Goal: Communication & Community: Answer question/provide support

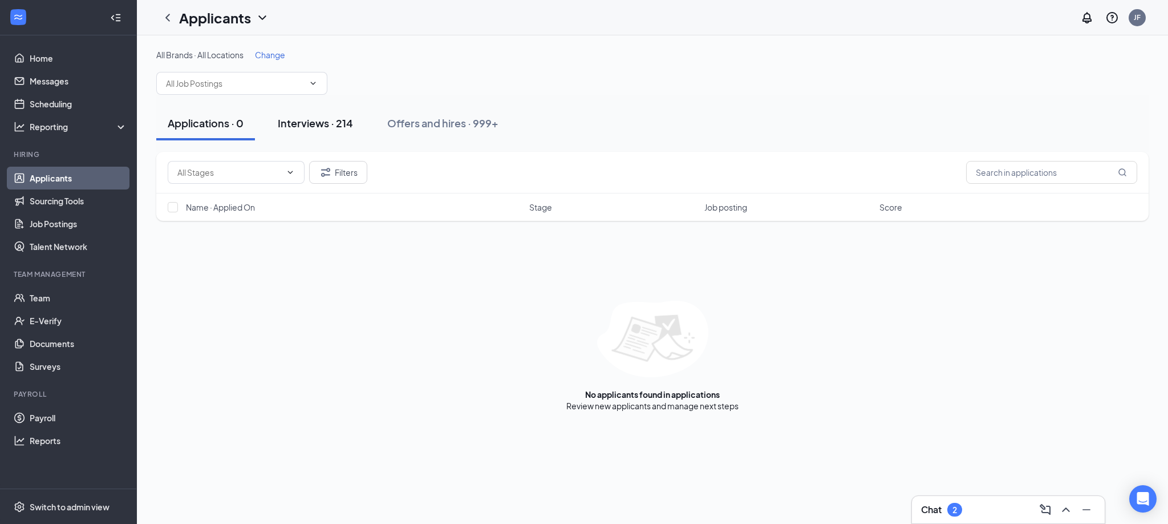
click at [302, 121] on div "Interviews · 214" at bounding box center [315, 123] width 75 height 14
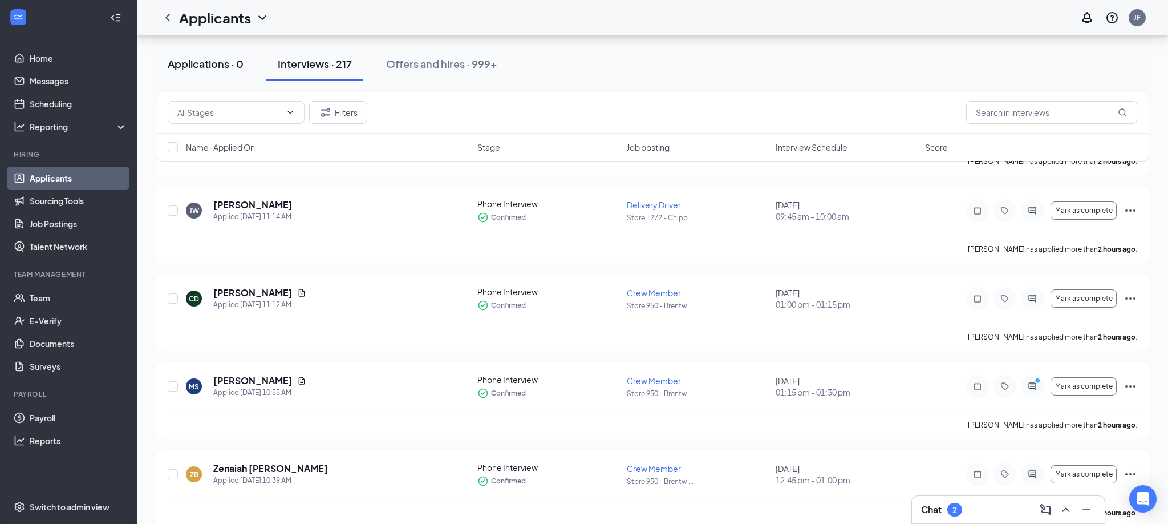
scroll to position [921, 0]
click at [180, 64] on div "Applications · 0" at bounding box center [206, 63] width 76 height 14
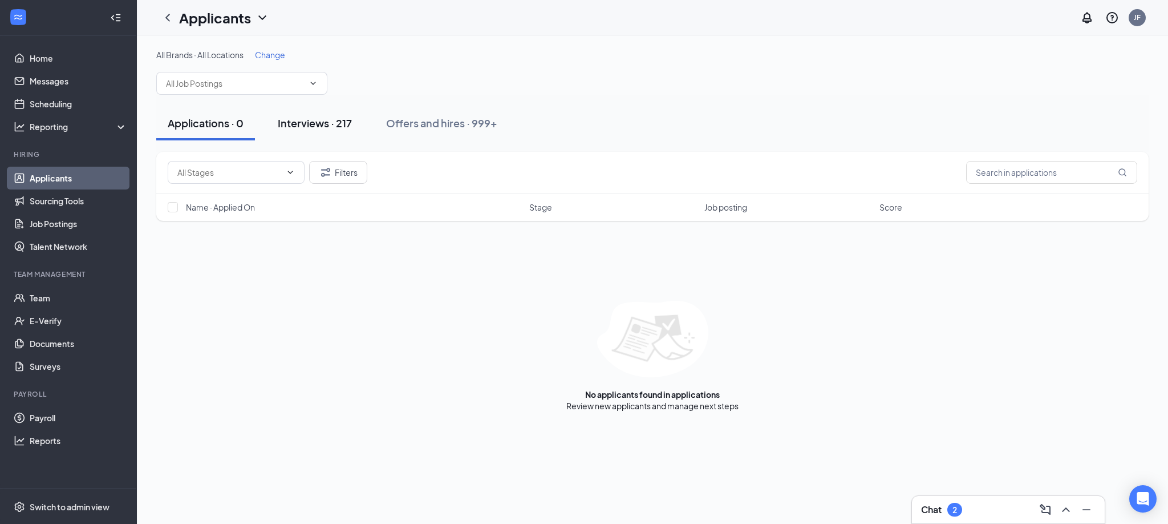
click at [299, 123] on div "Interviews · 217" at bounding box center [315, 123] width 74 height 14
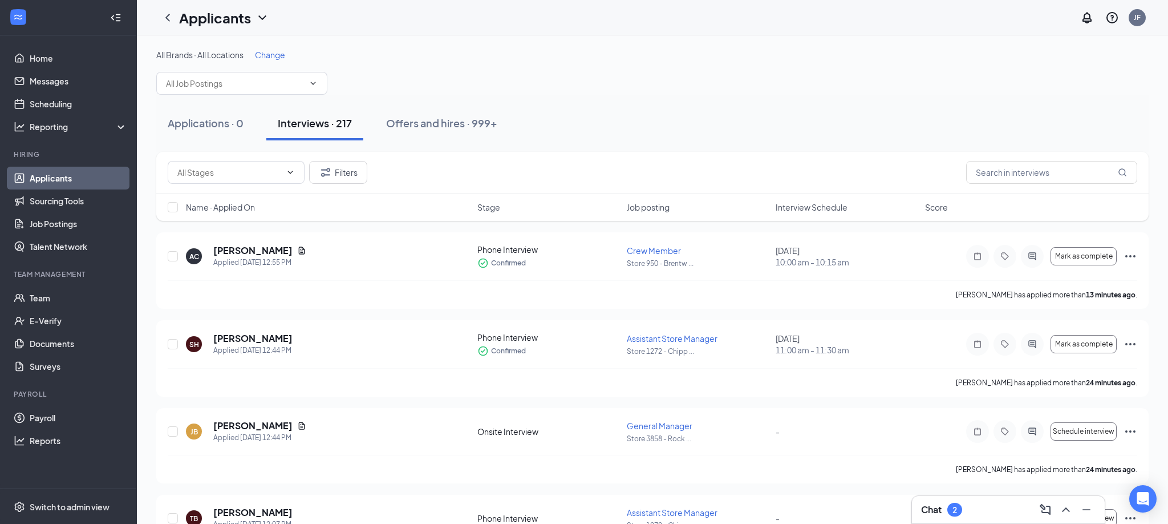
click at [1000, 501] on div "Chat 2" at bounding box center [1008, 509] width 175 height 18
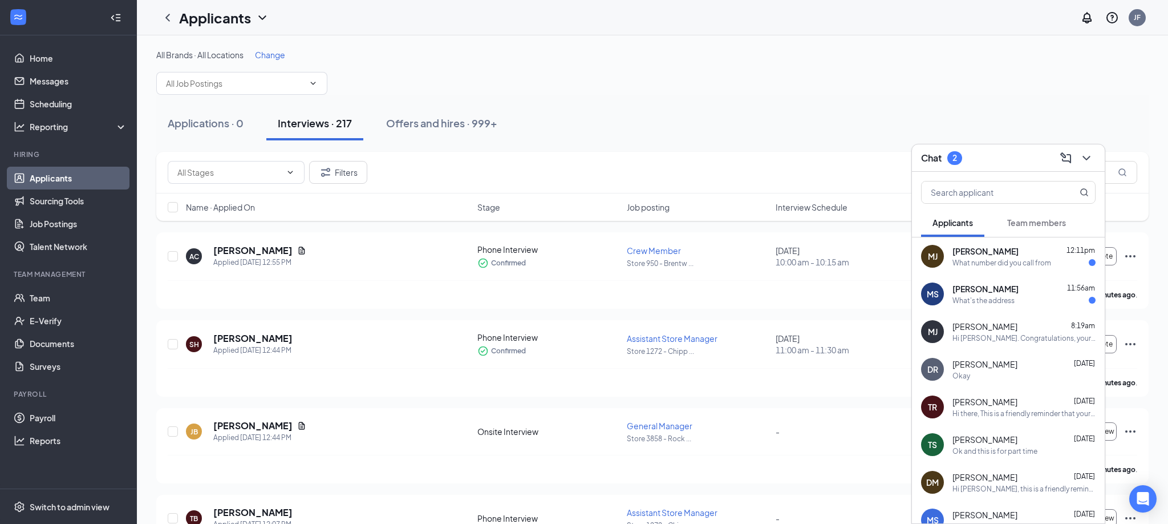
click at [954, 253] on span "Michael Johnson" at bounding box center [986, 250] width 66 height 11
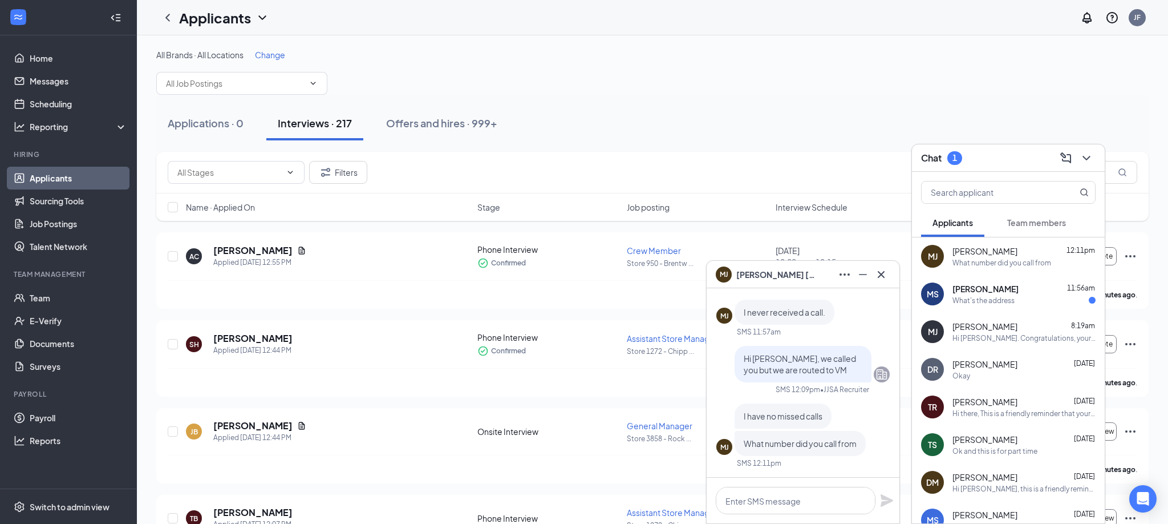
click at [964, 286] on span "Mariyah Silas" at bounding box center [986, 288] width 66 height 11
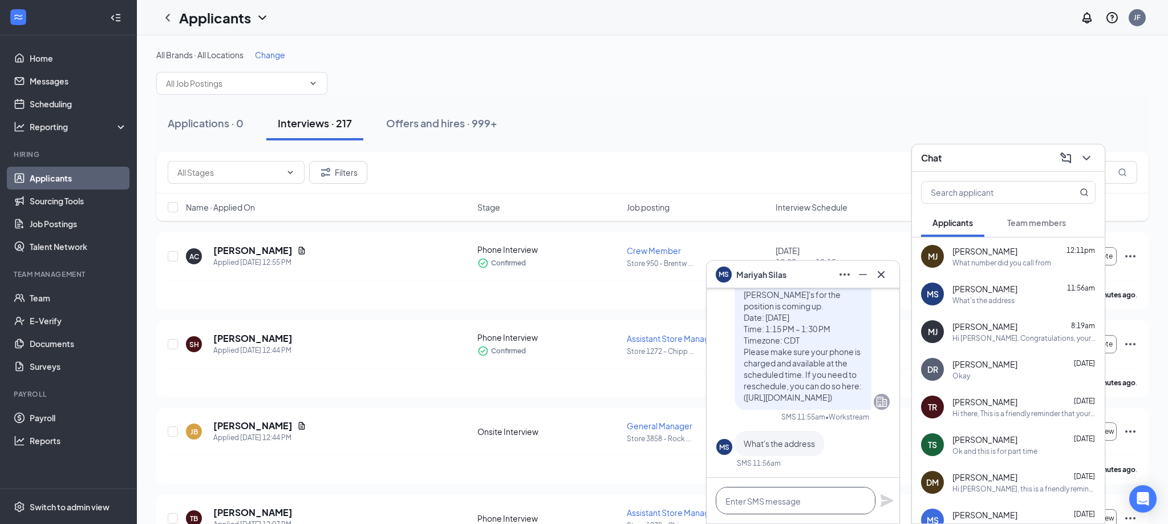
click at [783, 493] on textarea at bounding box center [796, 500] width 160 height 27
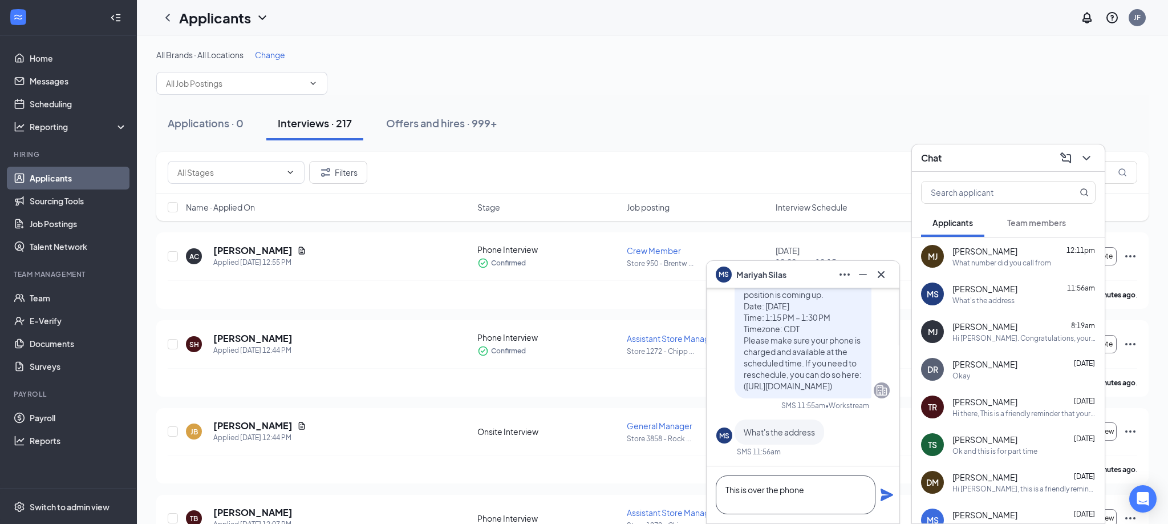
type textarea "This is over the phone"
click at [887, 494] on icon "Plane" at bounding box center [887, 494] width 13 height 13
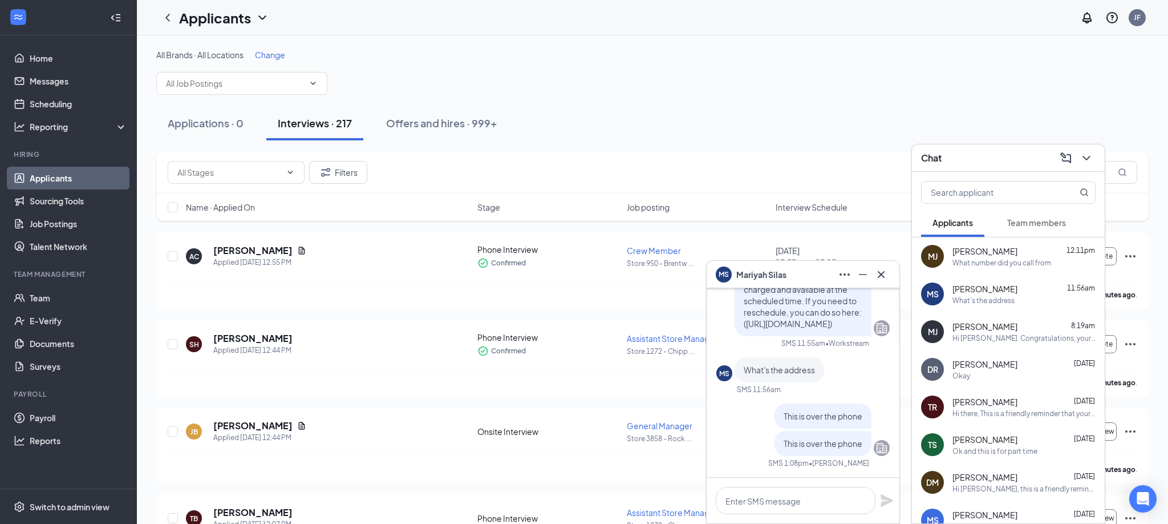
click at [1010, 219] on span "Team members" at bounding box center [1036, 222] width 59 height 10
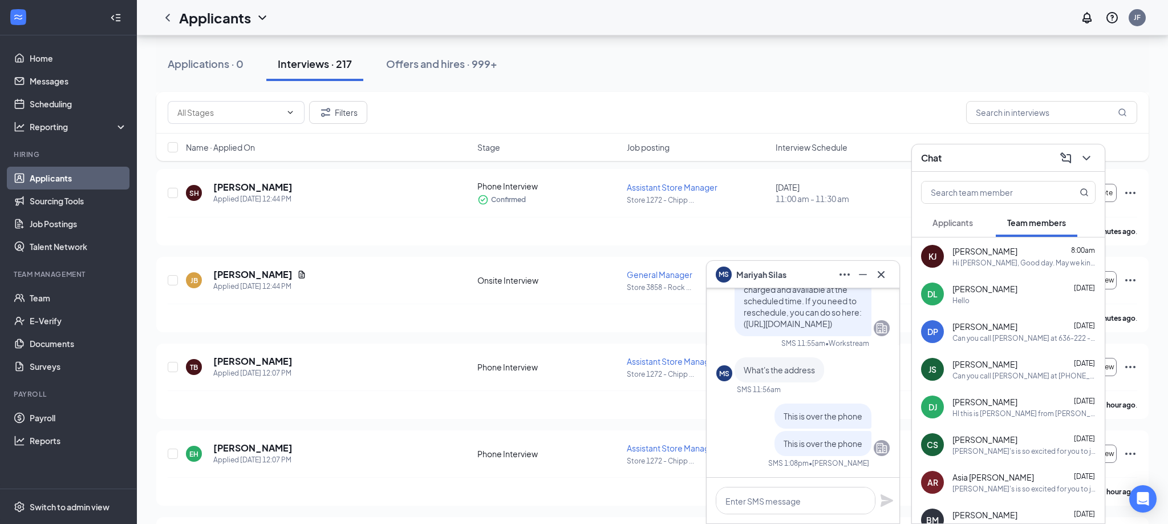
scroll to position [224, 0]
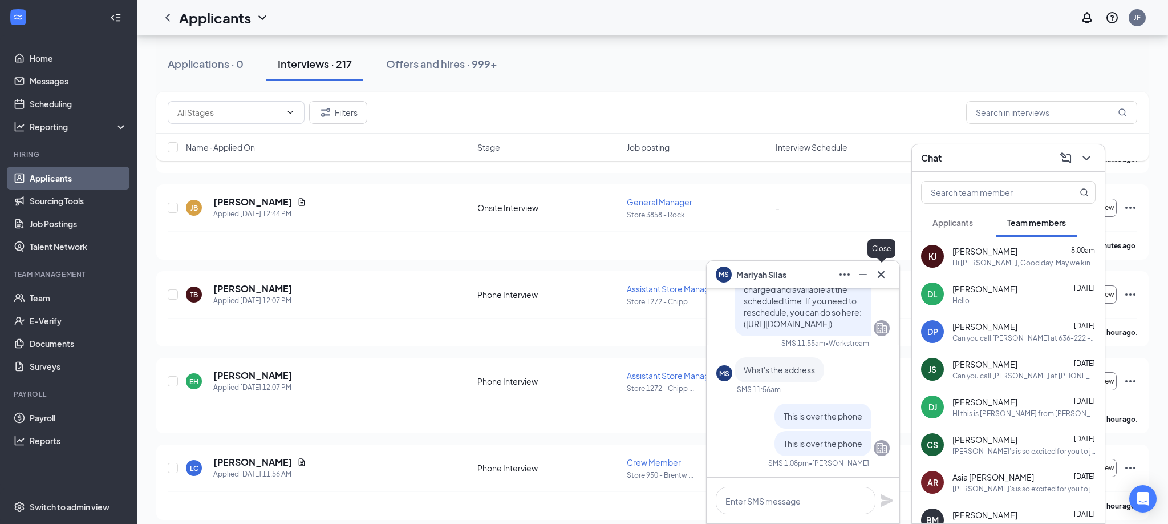
drag, startPoint x: 885, startPoint y: 277, endPoint x: 932, endPoint y: 251, distance: 53.6
click at [885, 277] on icon "Cross" at bounding box center [881, 275] width 14 height 14
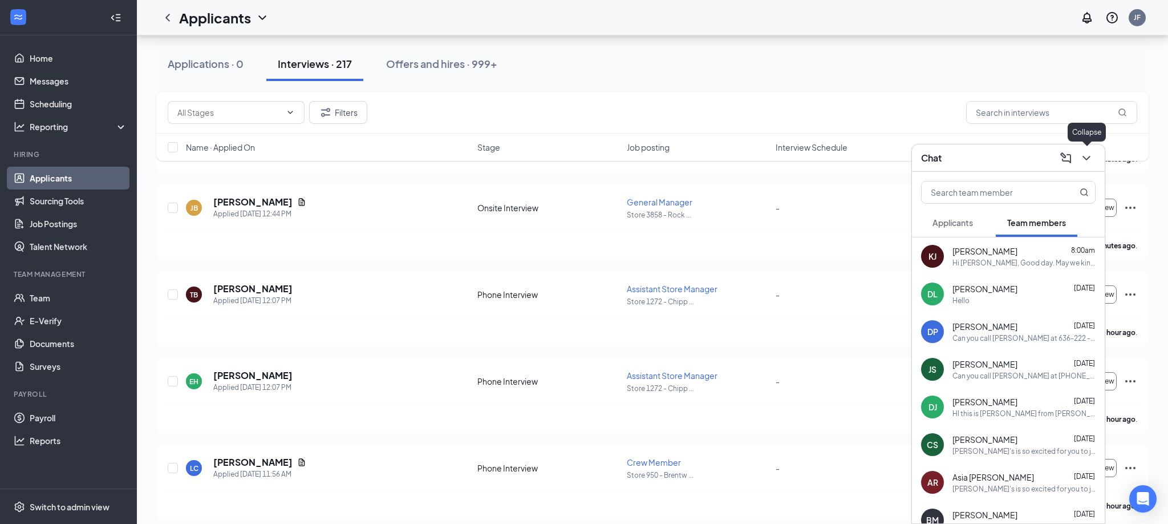
click at [1084, 160] on icon "ChevronDown" at bounding box center [1087, 158] width 14 height 14
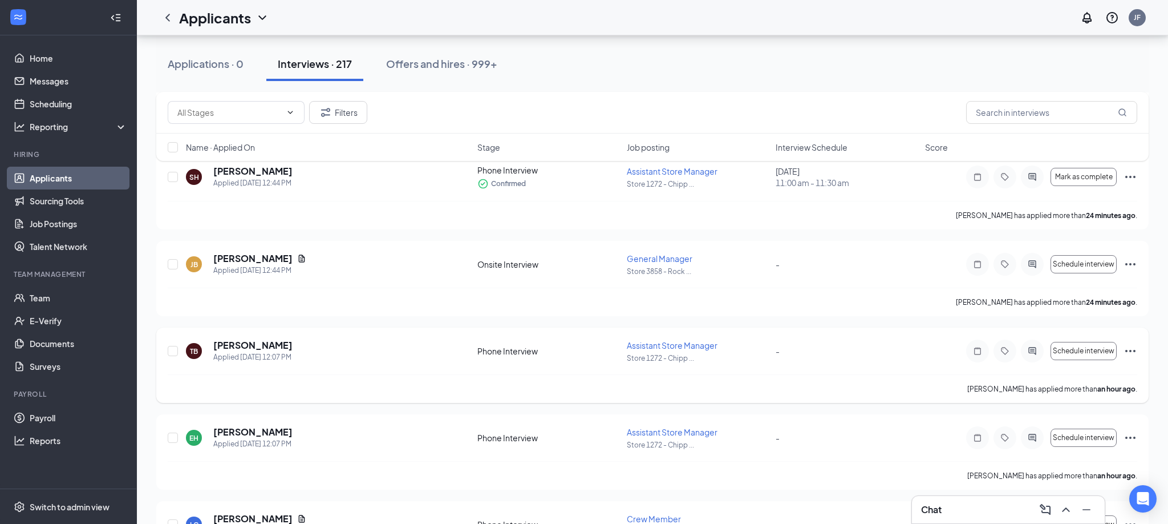
scroll to position [0, 0]
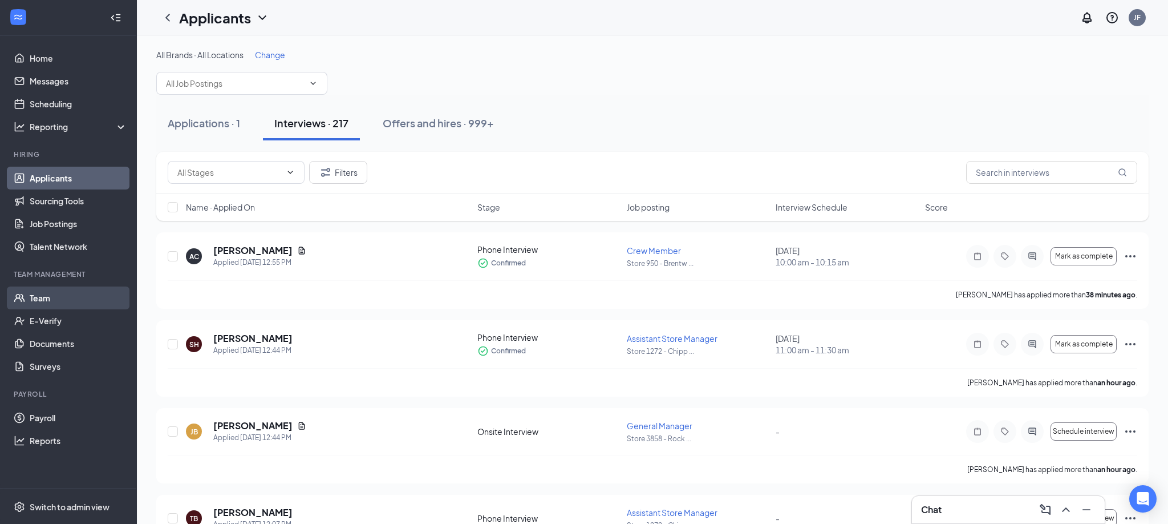
click at [39, 301] on link "Team" at bounding box center [79, 297] width 98 height 23
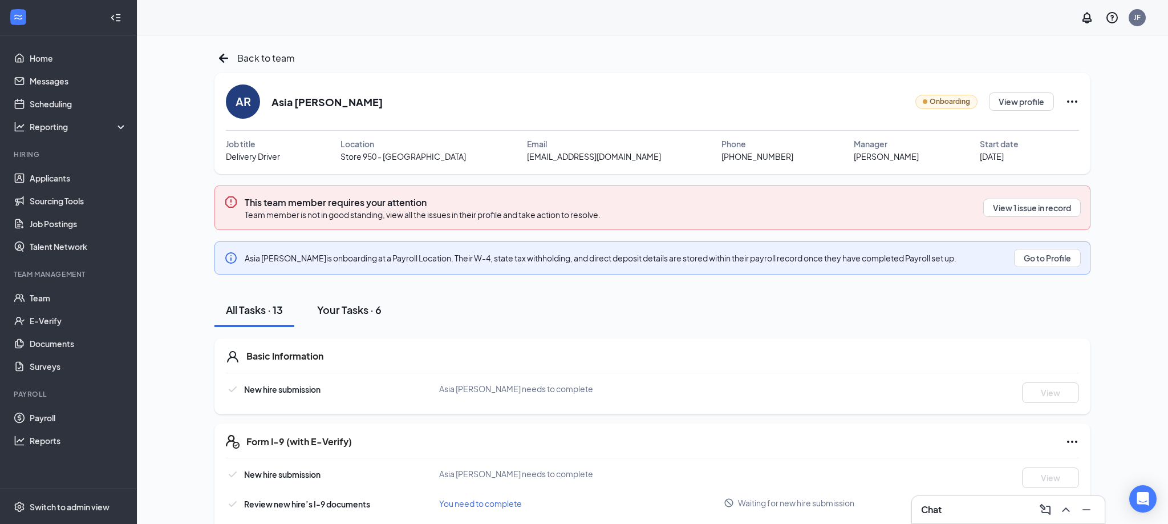
drag, startPoint x: 360, startPoint y: 310, endPoint x: 372, endPoint y: 312, distance: 12.1
click at [360, 310] on div "Your Tasks · 6" at bounding box center [349, 309] width 64 height 14
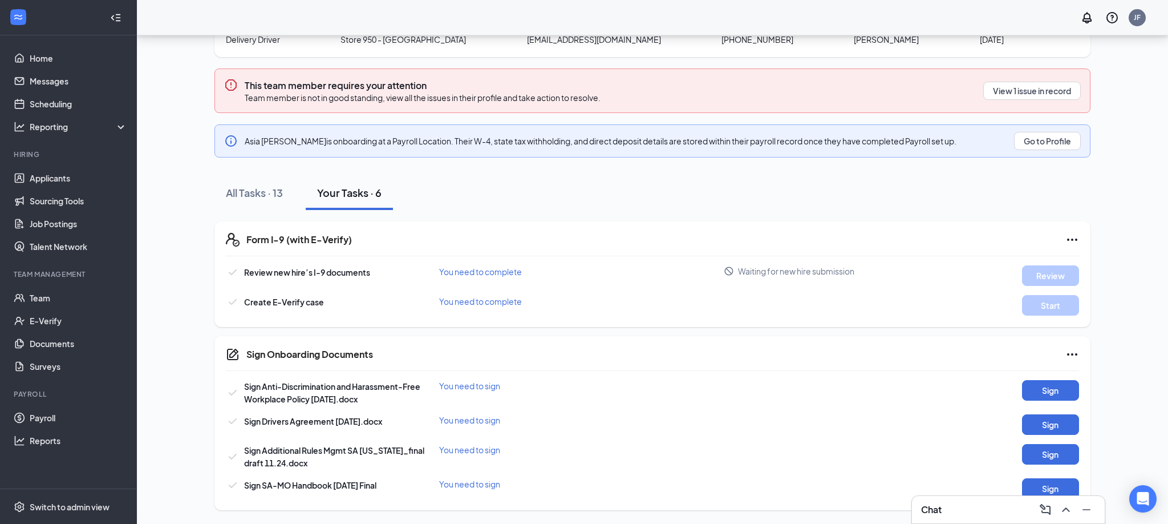
scroll to position [116, 0]
drag, startPoint x: 55, startPoint y: 506, endPoint x: 52, endPoint y: 512, distance: 7.1
click at [55, 506] on div "Switch to admin view" at bounding box center [70, 506] width 80 height 11
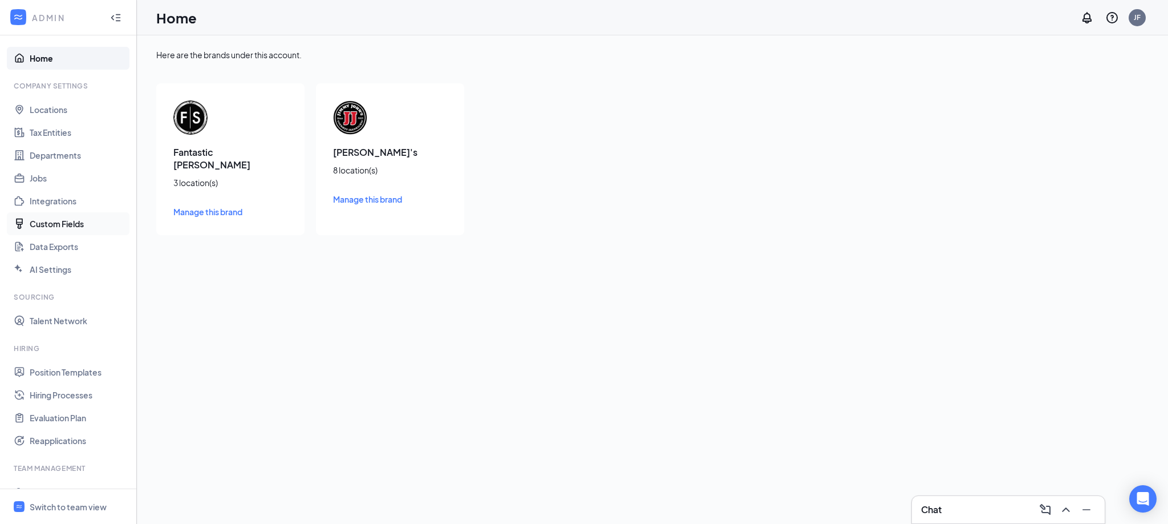
click at [58, 224] on link "Custom Fields" at bounding box center [79, 223] width 98 height 23
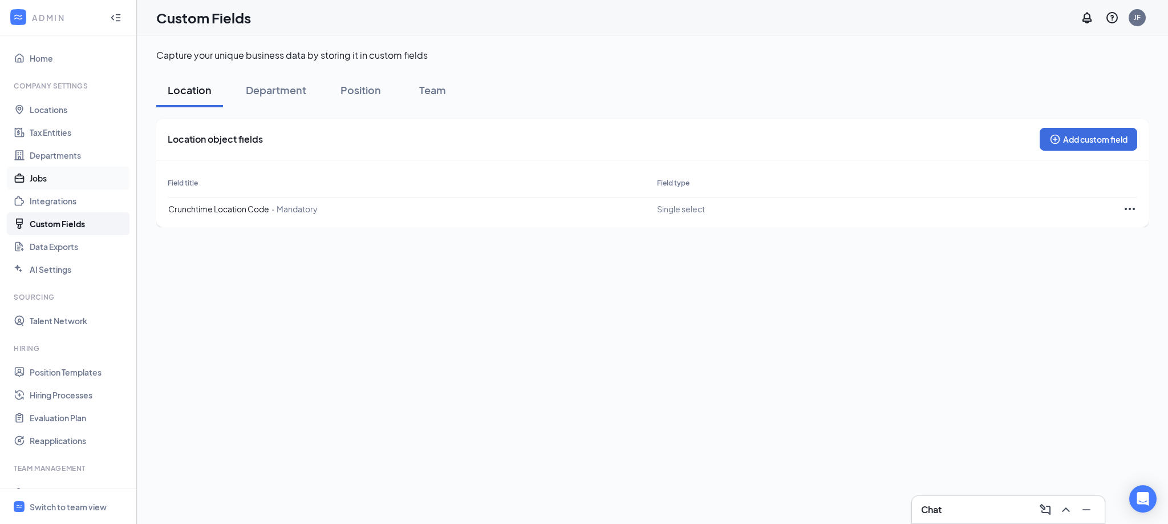
click at [30, 180] on link "Jobs" at bounding box center [79, 178] width 98 height 23
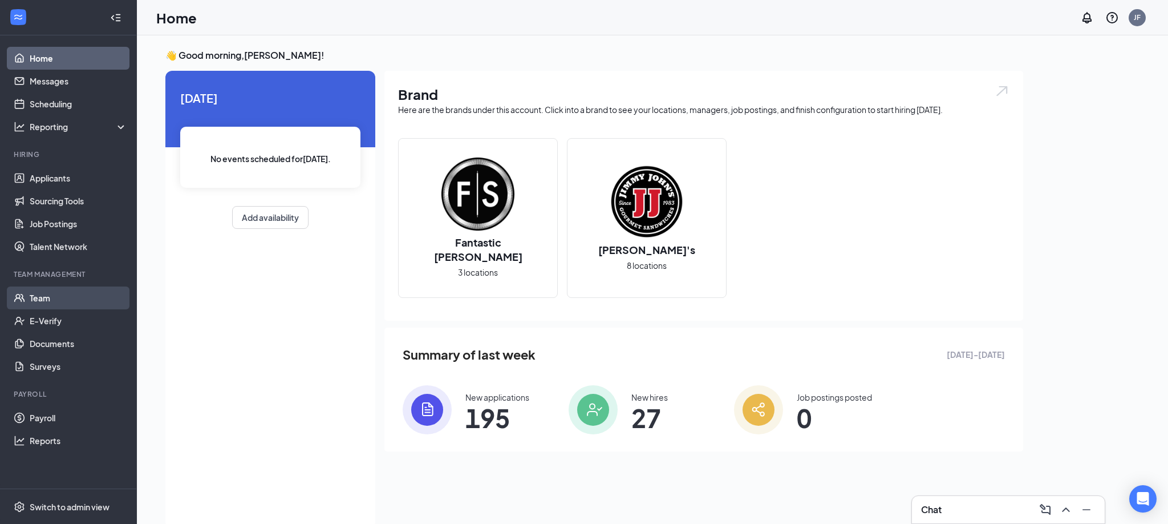
click at [46, 295] on link "Team" at bounding box center [79, 297] width 98 height 23
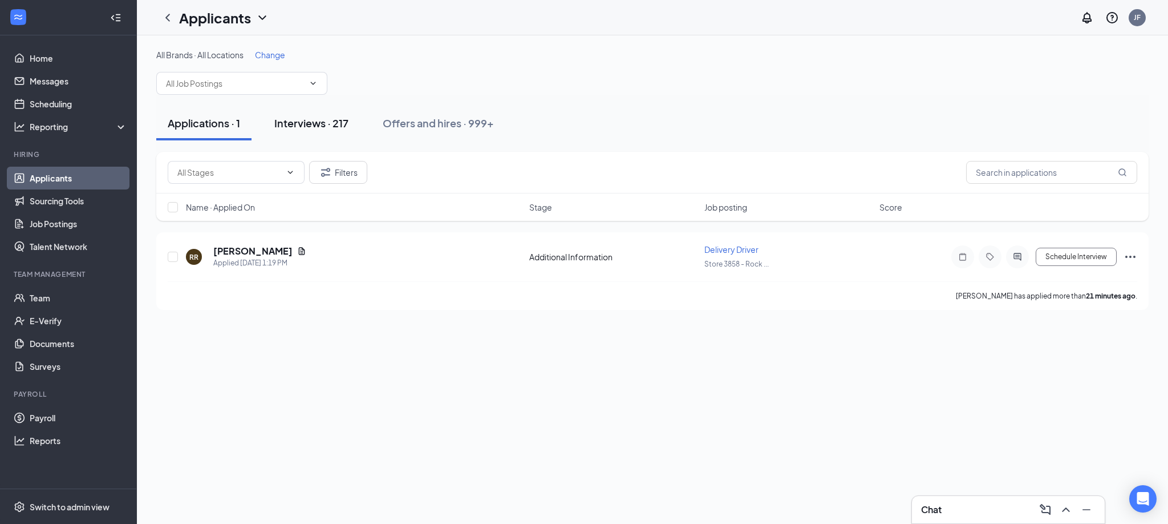
click at [317, 122] on div "Interviews · 217" at bounding box center [311, 123] width 74 height 14
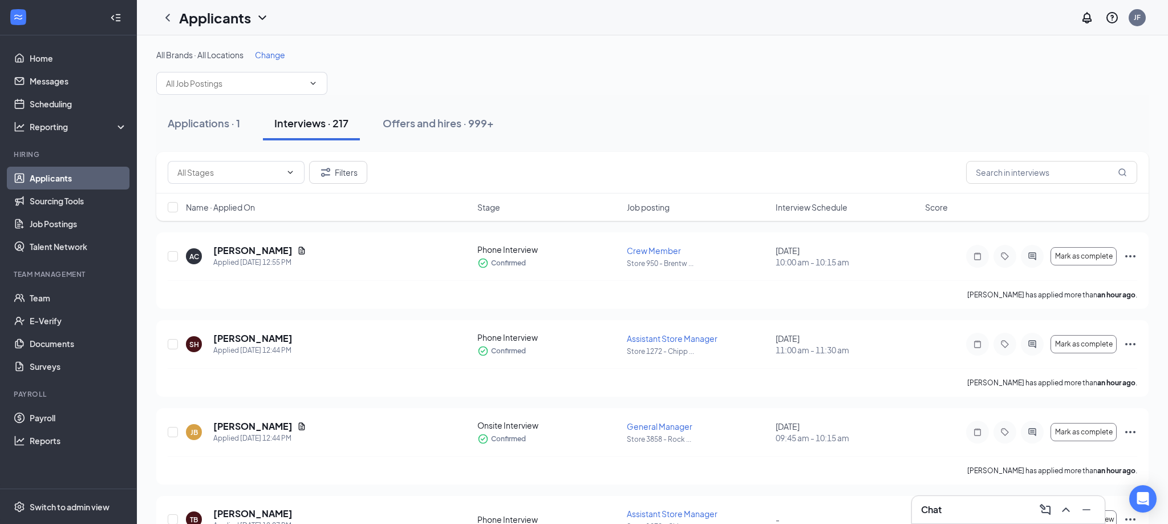
click at [245, 208] on span "Name · Applied On" at bounding box center [220, 206] width 69 height 11
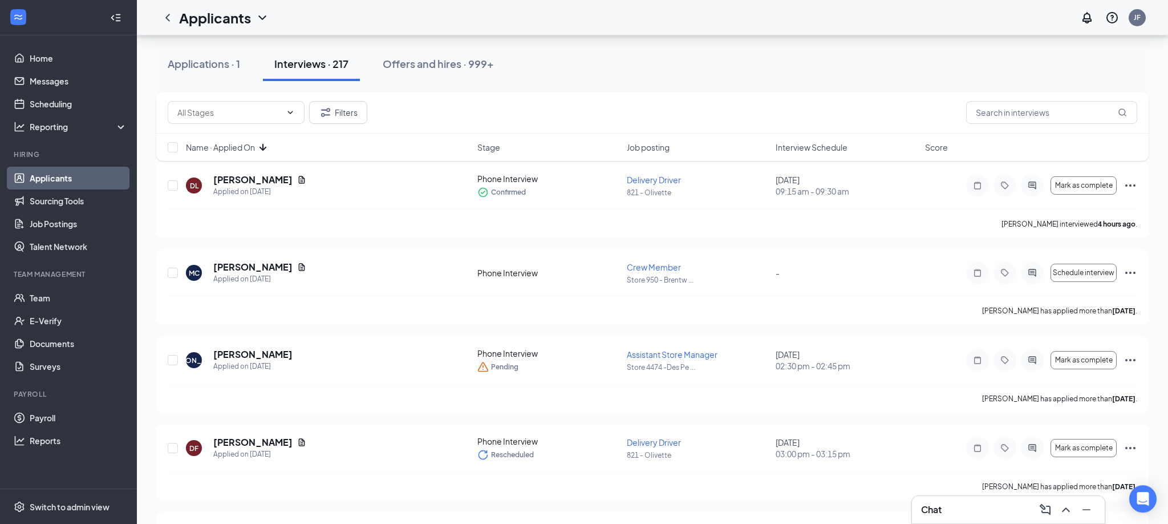
scroll to position [11108, 0]
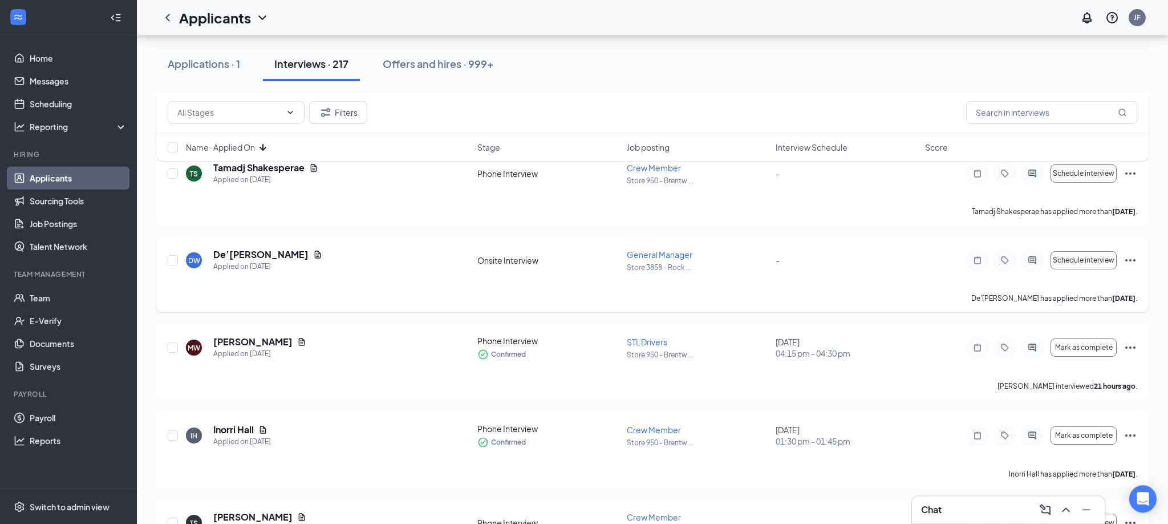
click at [1128, 259] on icon "Ellipses" at bounding box center [1131, 260] width 14 height 14
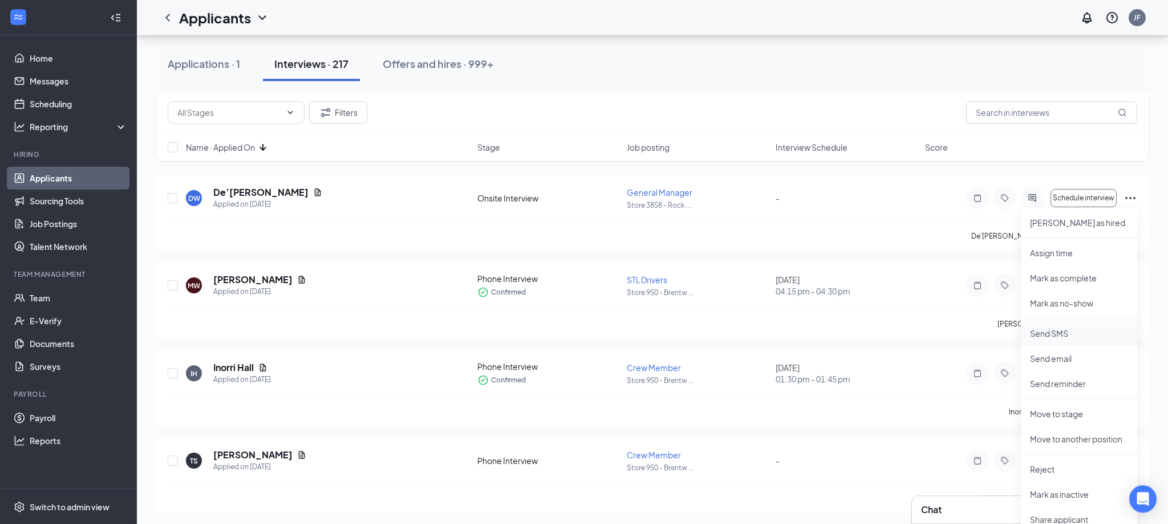
scroll to position [11122, 0]
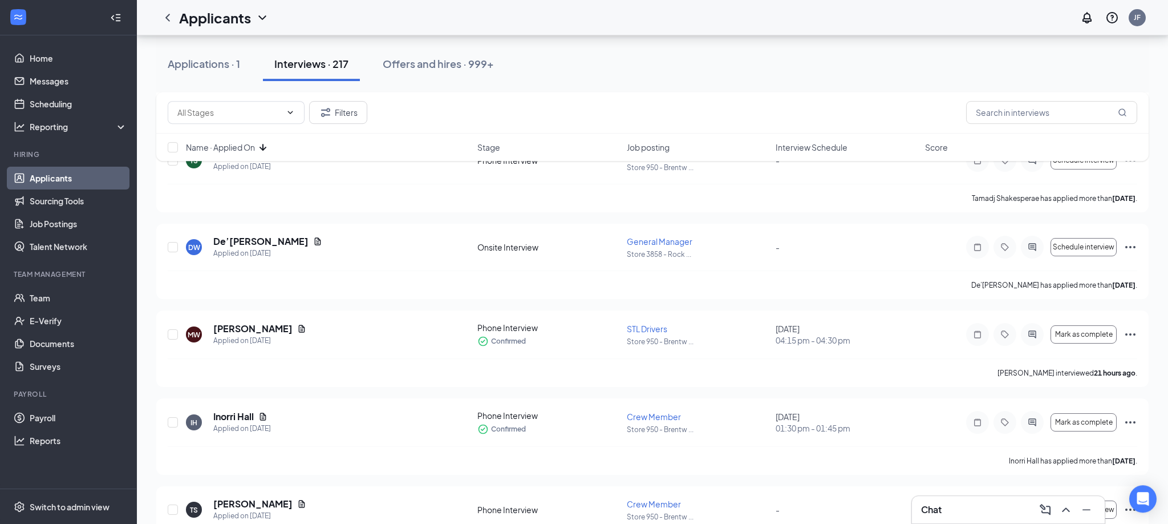
scroll to position [11123, 0]
click at [1130, 245] on icon "Ellipses" at bounding box center [1130, 246] width 10 height 2
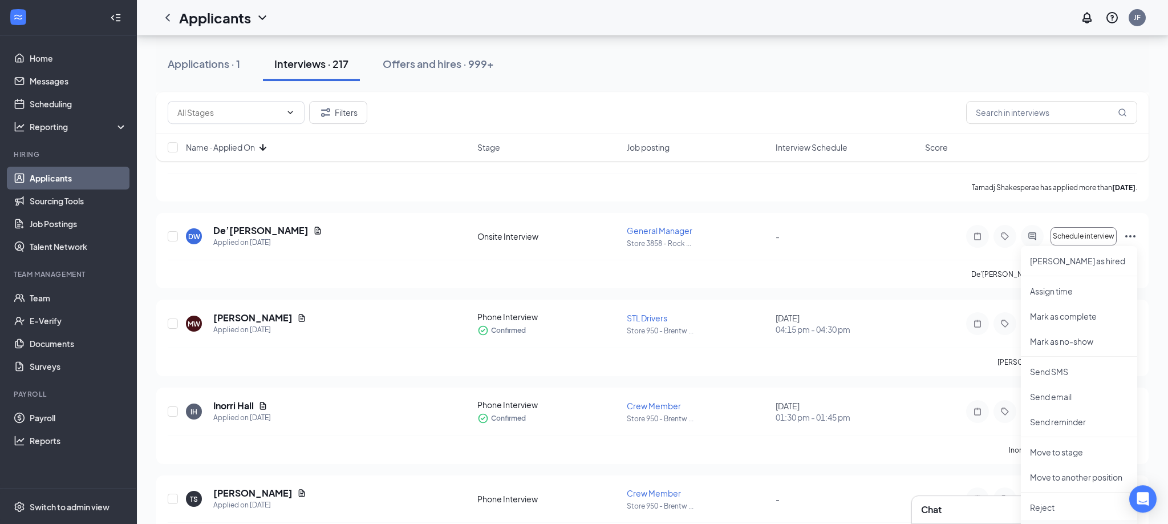
scroll to position [11257, 0]
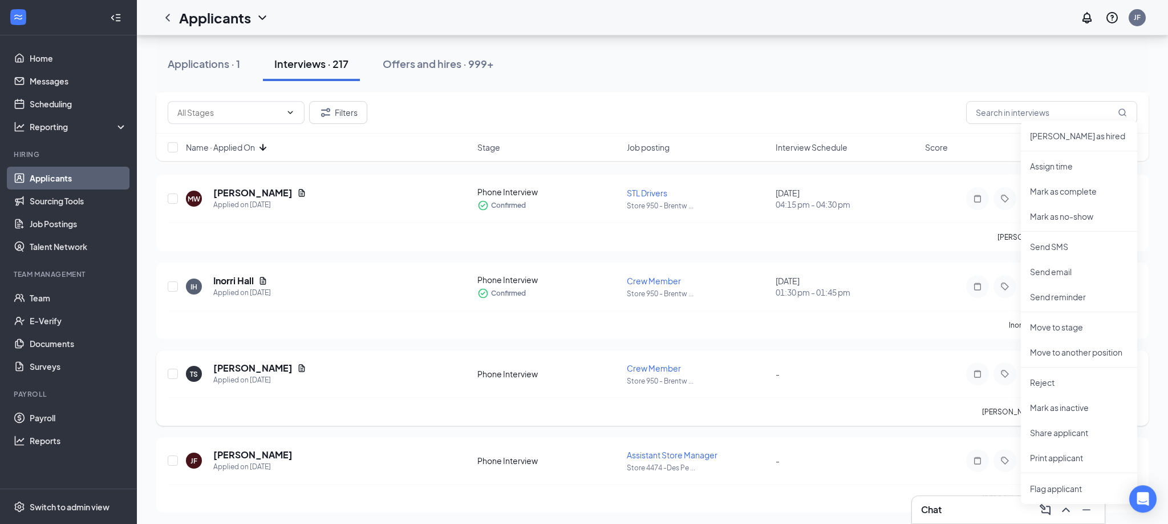
click at [821, 362] on div "TS travis suber Applied on Aug 12 Phone Interview Crew Member Store 950 - Brent…" at bounding box center [653, 379] width 970 height 35
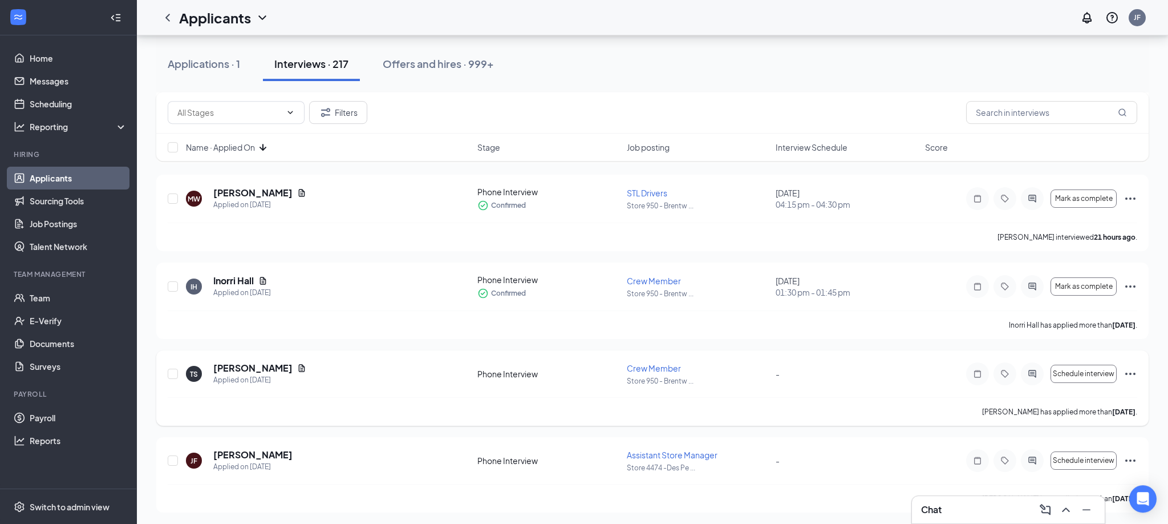
click at [1131, 370] on icon "Ellipses" at bounding box center [1131, 374] width 14 height 14
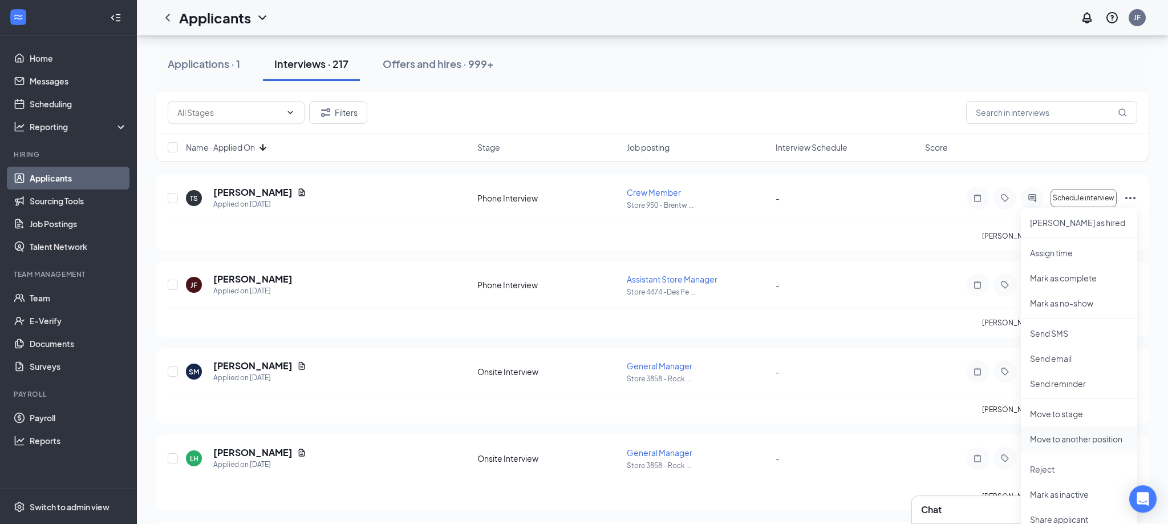
scroll to position [11444, 0]
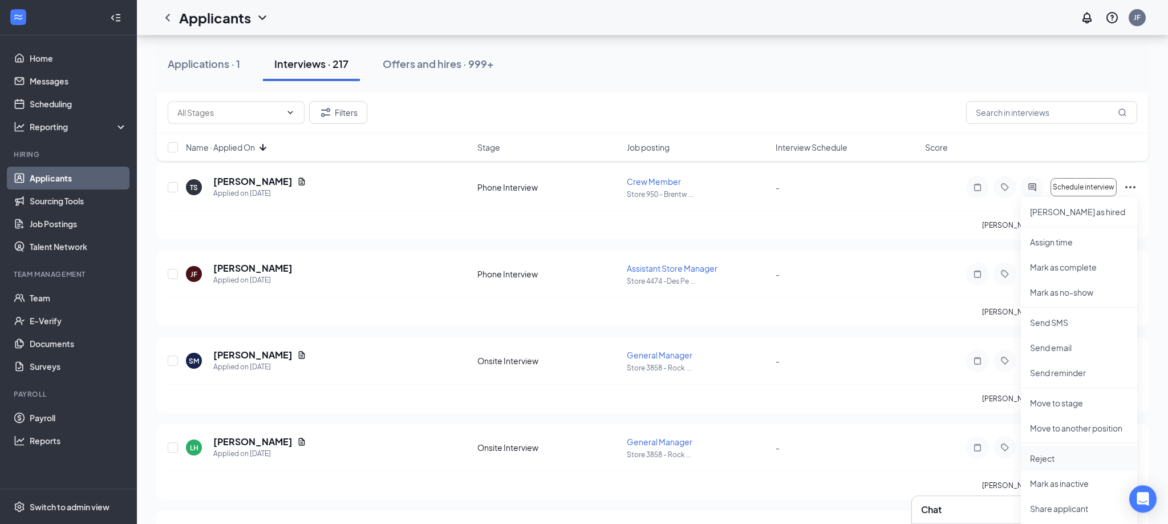
click at [1040, 454] on p "Reject" at bounding box center [1079, 457] width 98 height 11
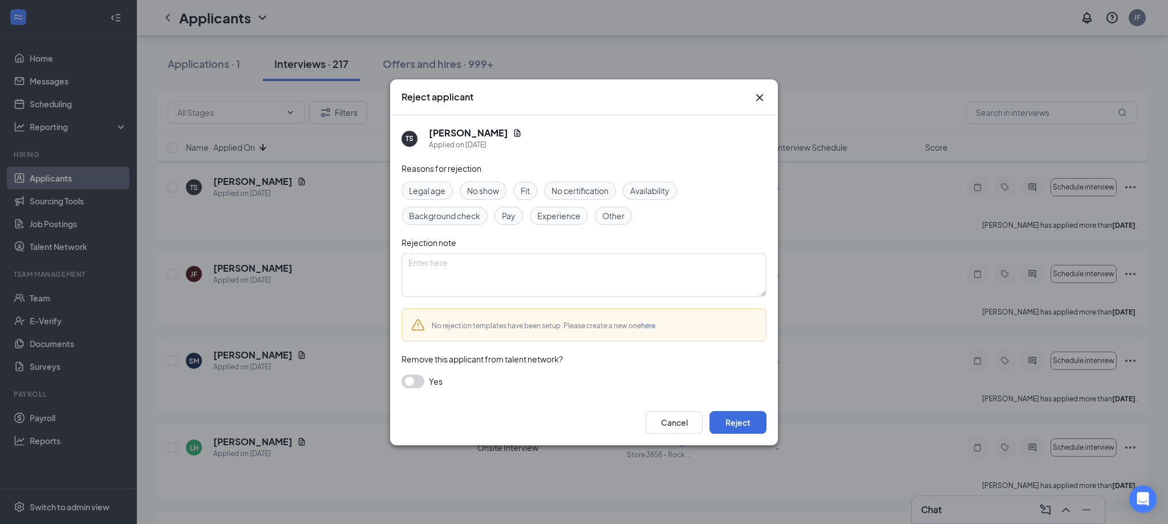
click at [418, 382] on button "button" at bounding box center [413, 381] width 23 height 14
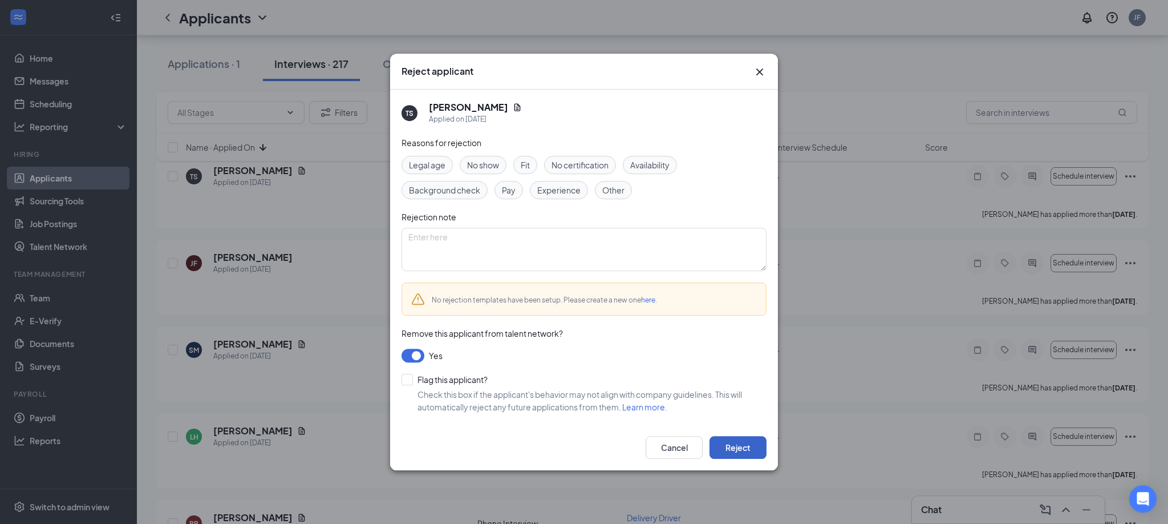
click at [748, 444] on button "Reject" at bounding box center [738, 447] width 57 height 23
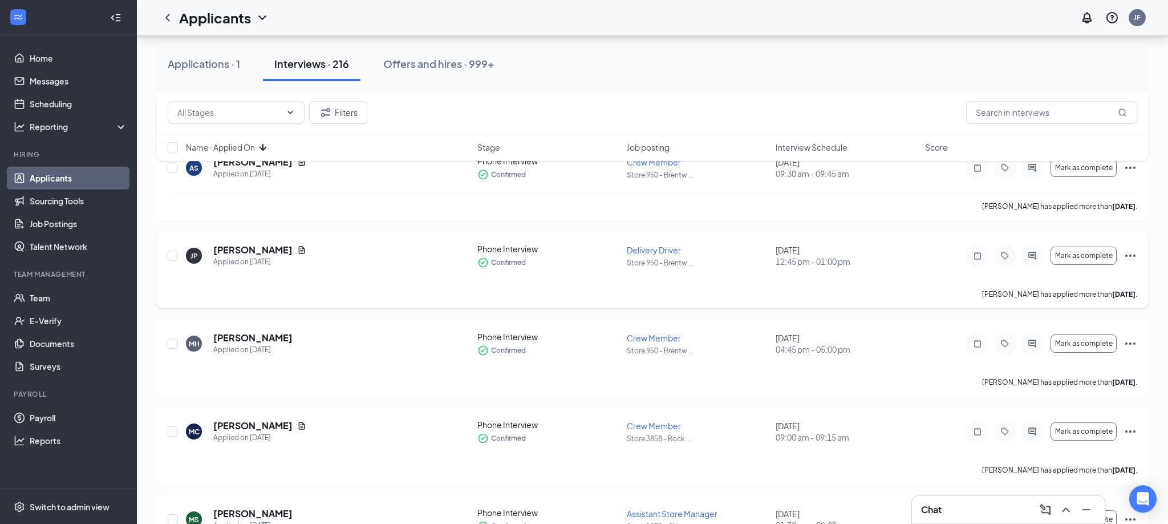
scroll to position [4651, 0]
click at [1131, 253] on icon "Ellipses" at bounding box center [1131, 255] width 14 height 14
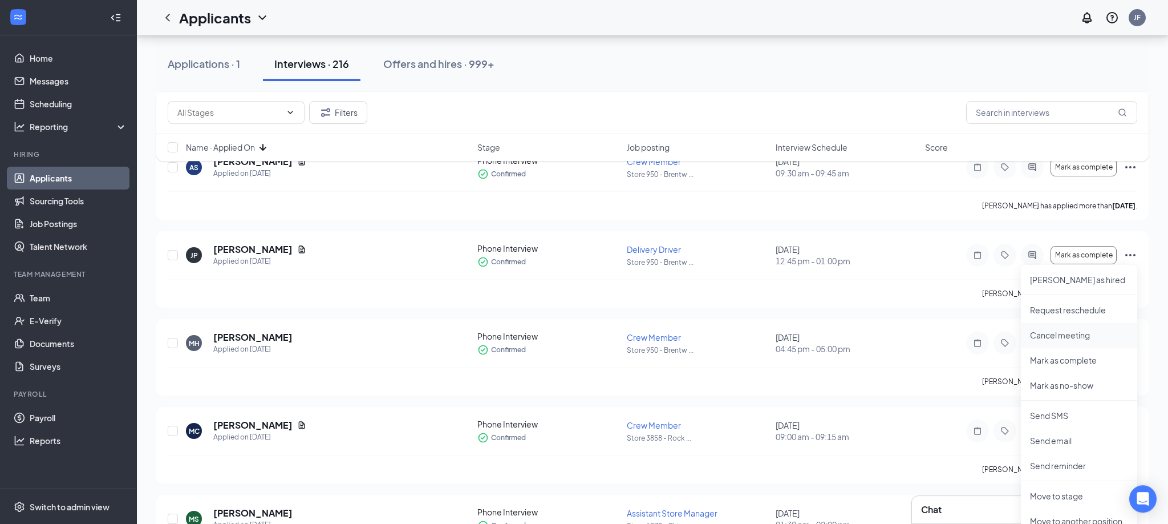
click at [1044, 341] on li "Cancel meeting" at bounding box center [1079, 334] width 116 height 25
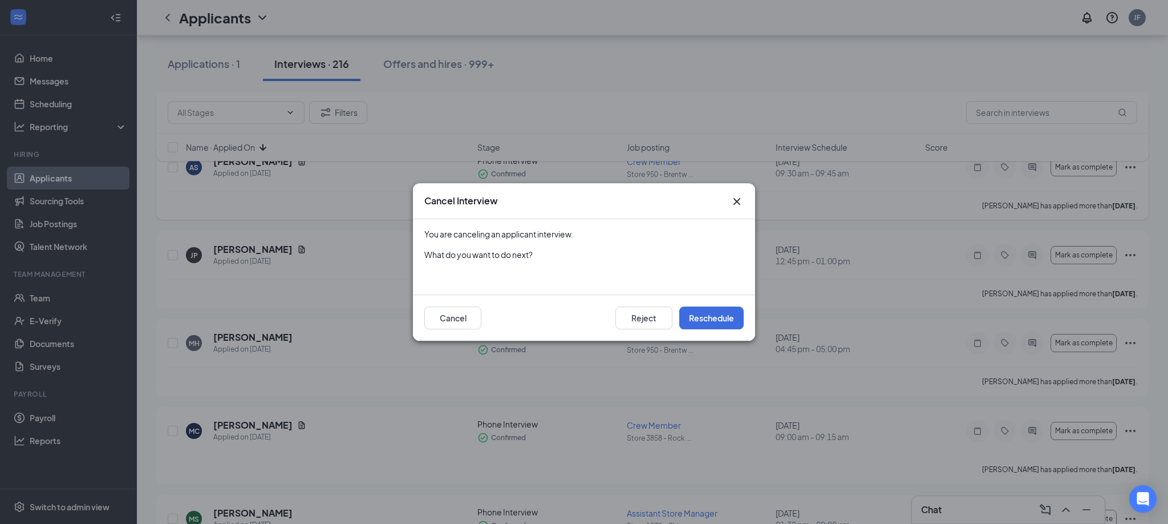
click at [736, 197] on icon "Cross" at bounding box center [737, 201] width 14 height 14
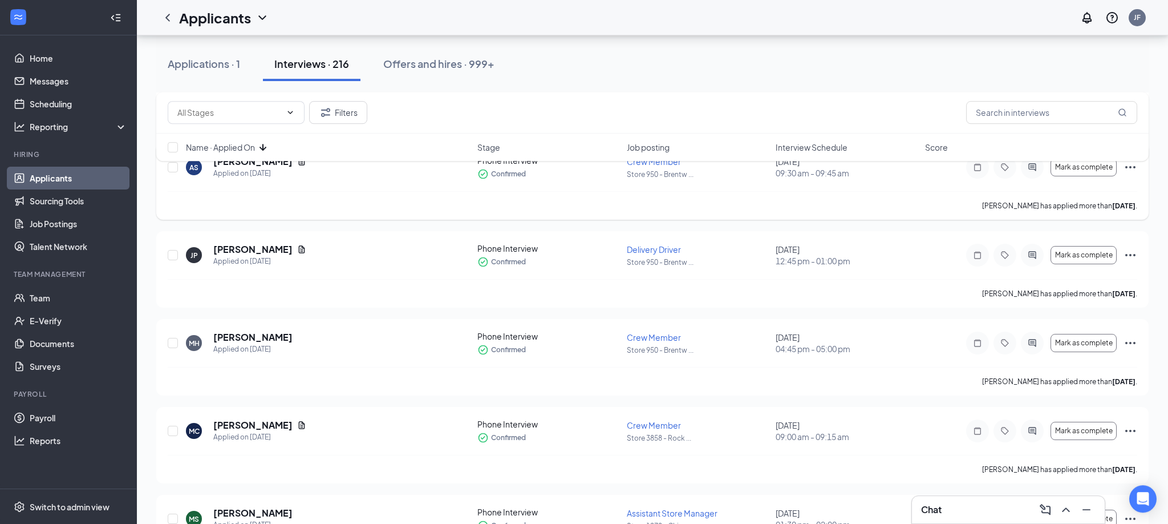
click at [737, 201] on div "April Smith has applied more than 8 days ago ." at bounding box center [653, 205] width 970 height 29
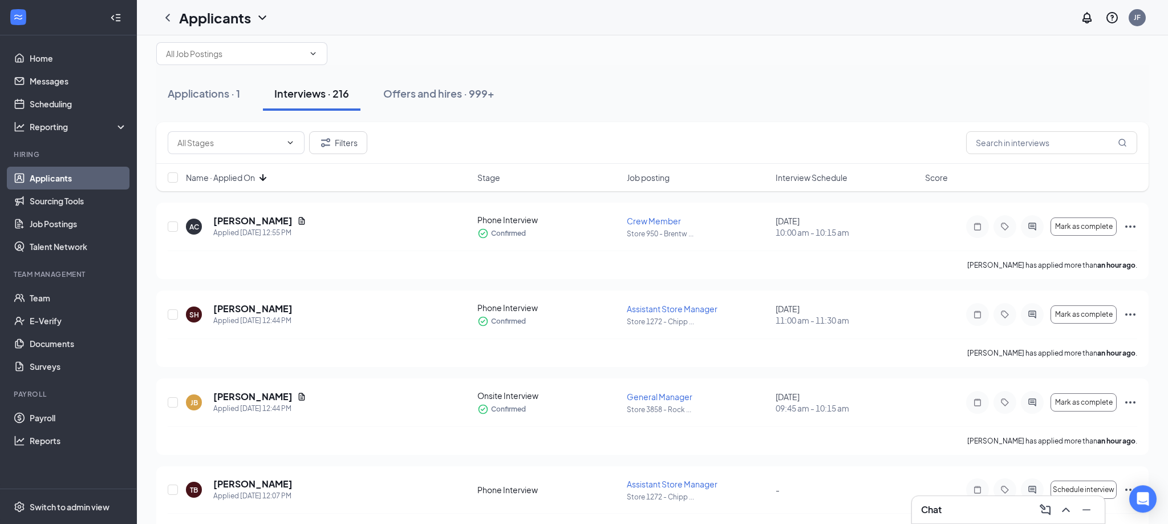
scroll to position [0, 0]
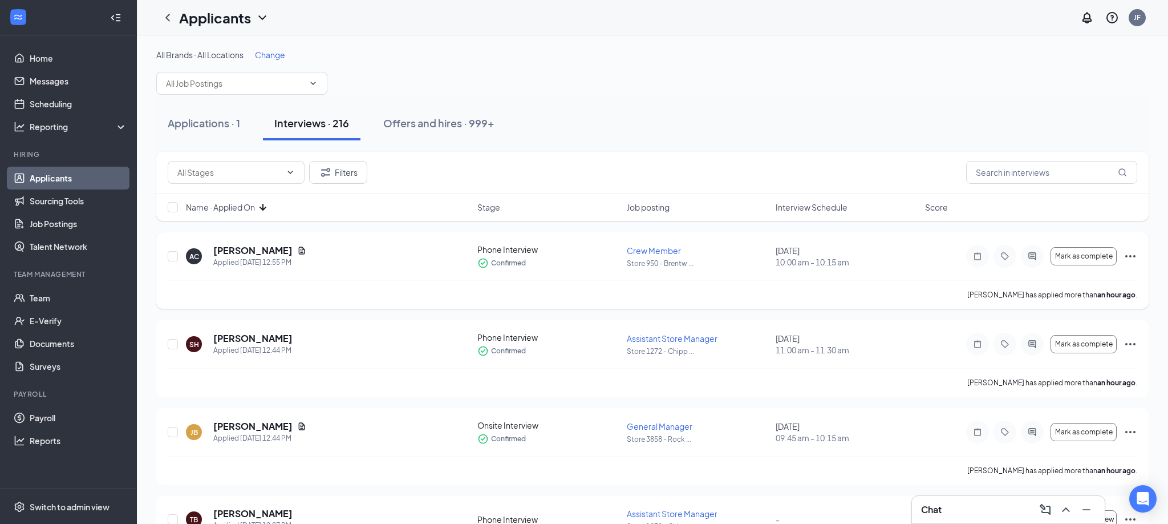
click at [1128, 253] on icon "Ellipses" at bounding box center [1131, 256] width 14 height 14
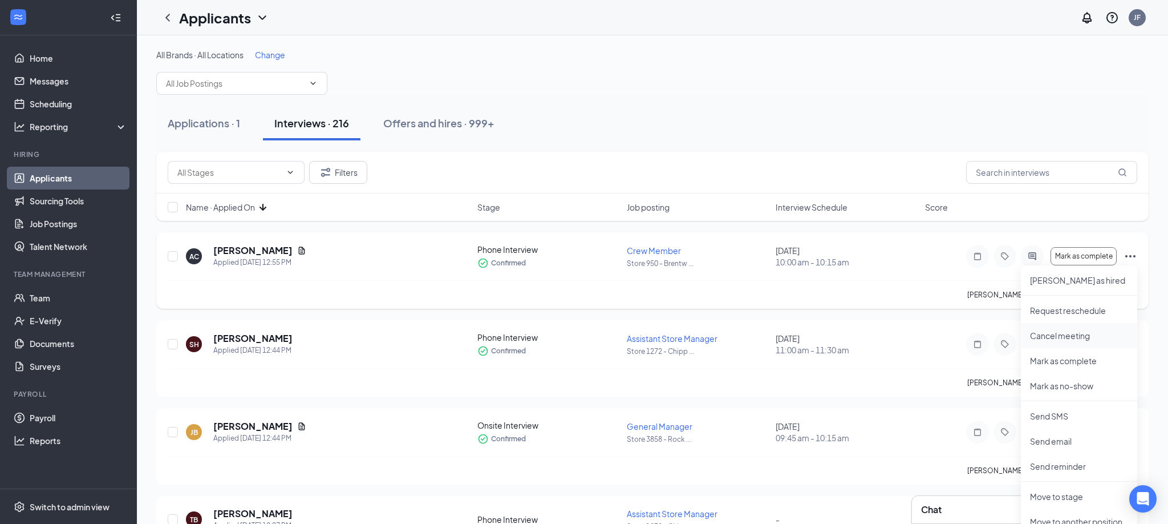
click at [1059, 337] on p "Cancel meeting" at bounding box center [1079, 335] width 98 height 11
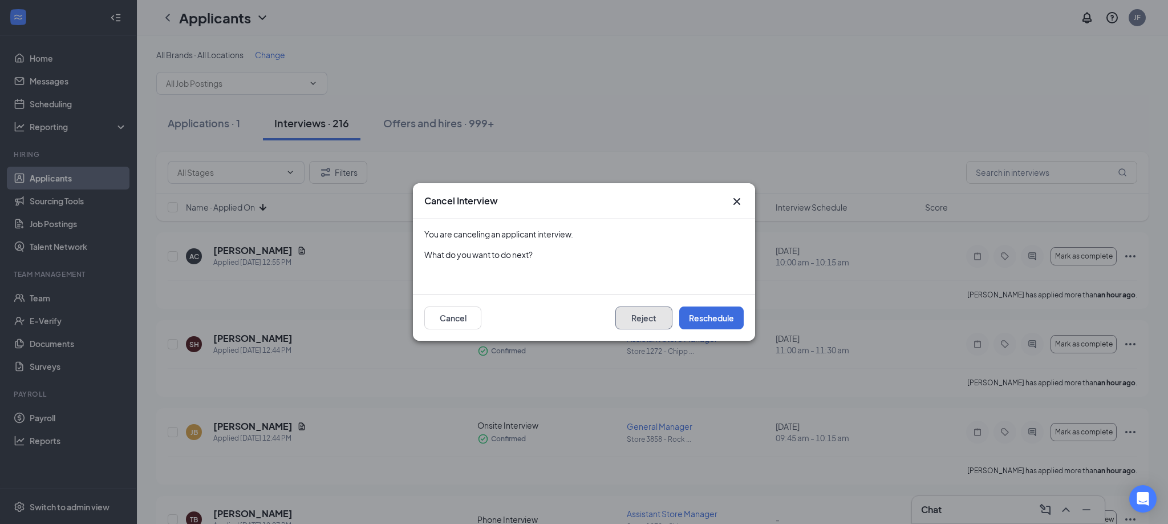
click at [638, 319] on button "Reject" at bounding box center [643, 317] width 57 height 23
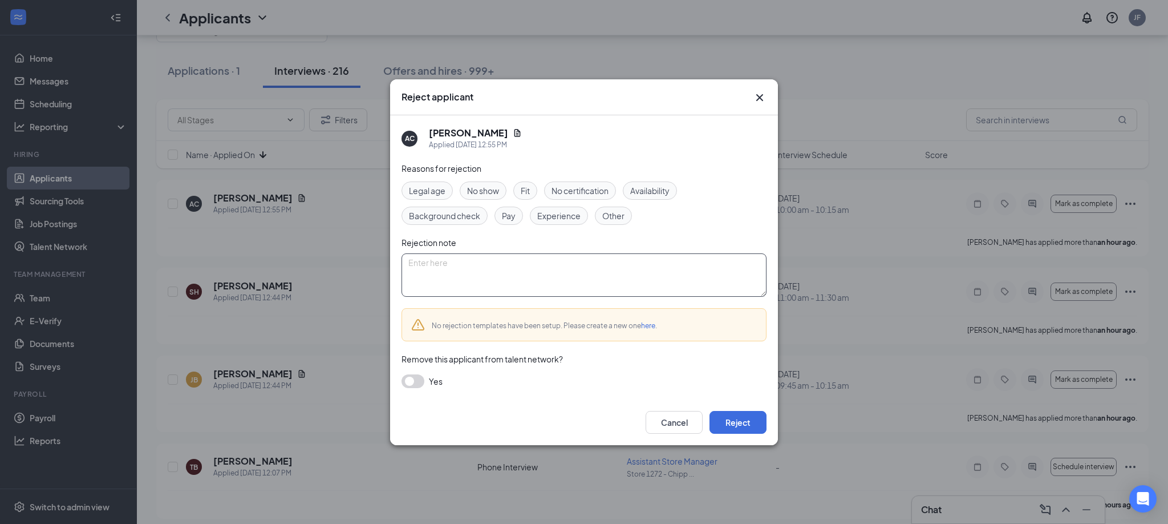
scroll to position [53, 0]
click at [670, 424] on button "Cancel" at bounding box center [674, 422] width 57 height 23
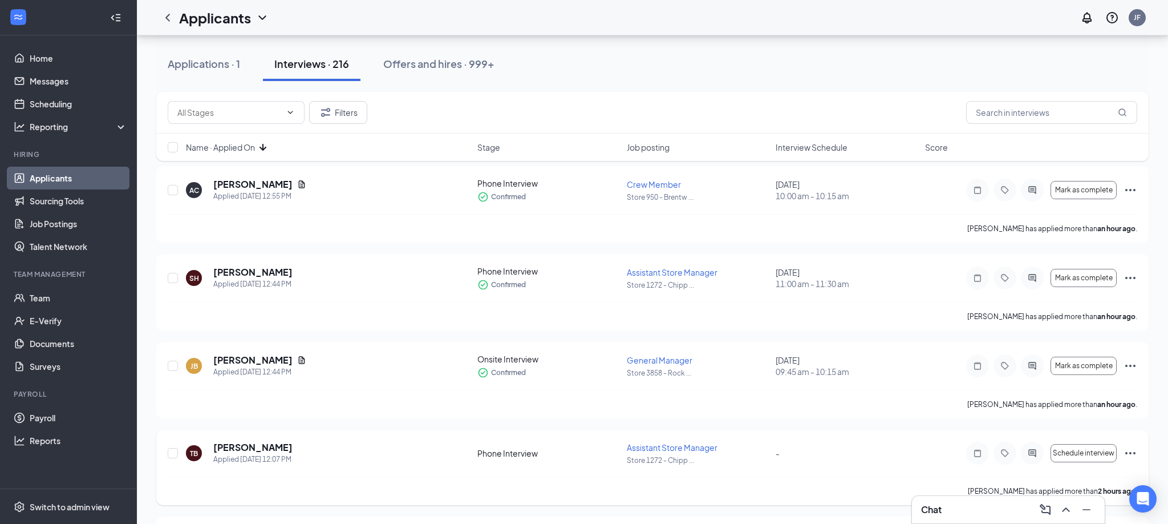
scroll to position [100, 0]
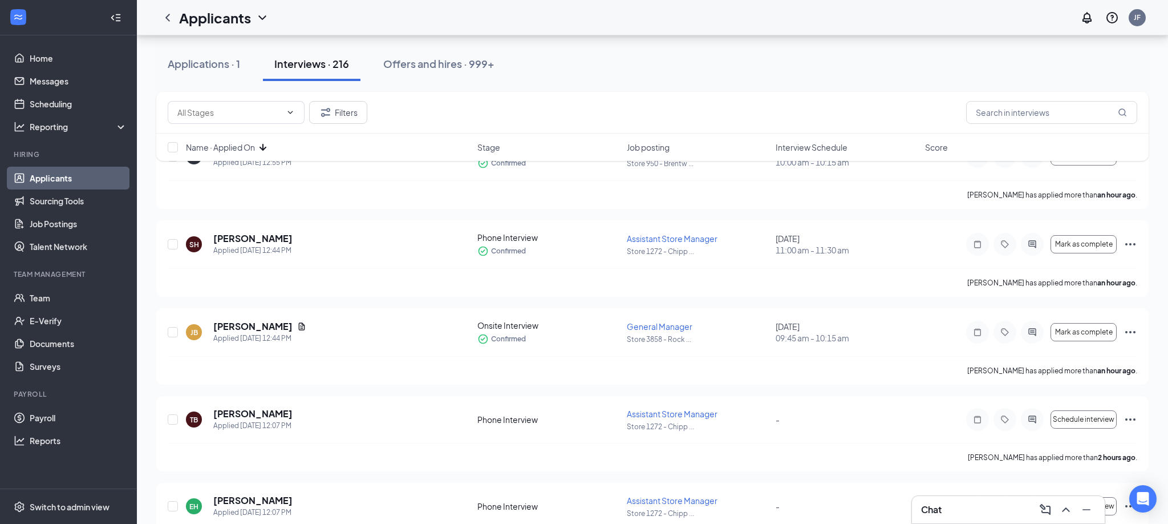
click at [973, 512] on div "Chat" at bounding box center [1008, 509] width 175 height 18
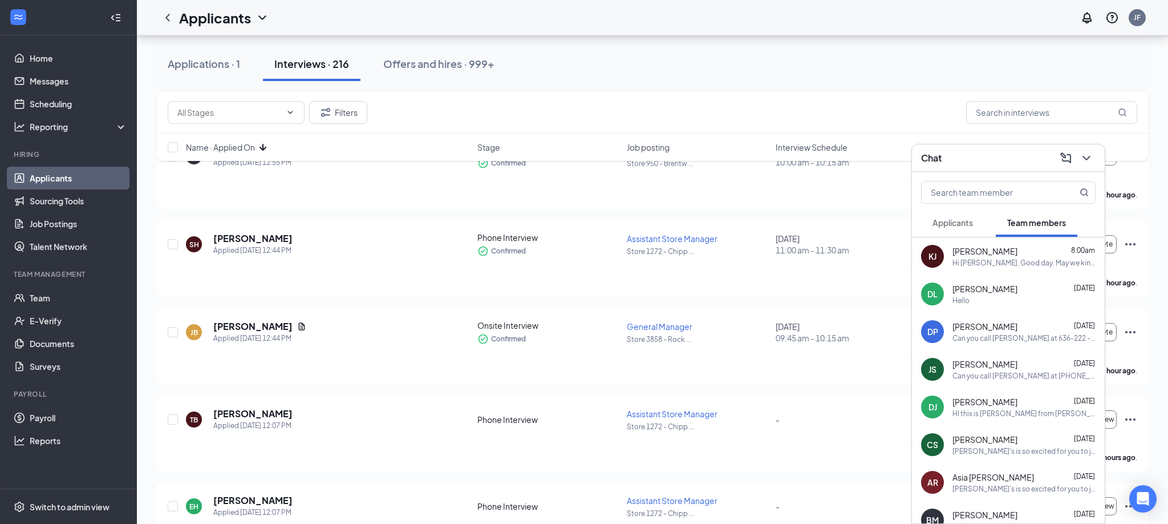
click at [979, 296] on div "Hello" at bounding box center [1024, 300] width 143 height 10
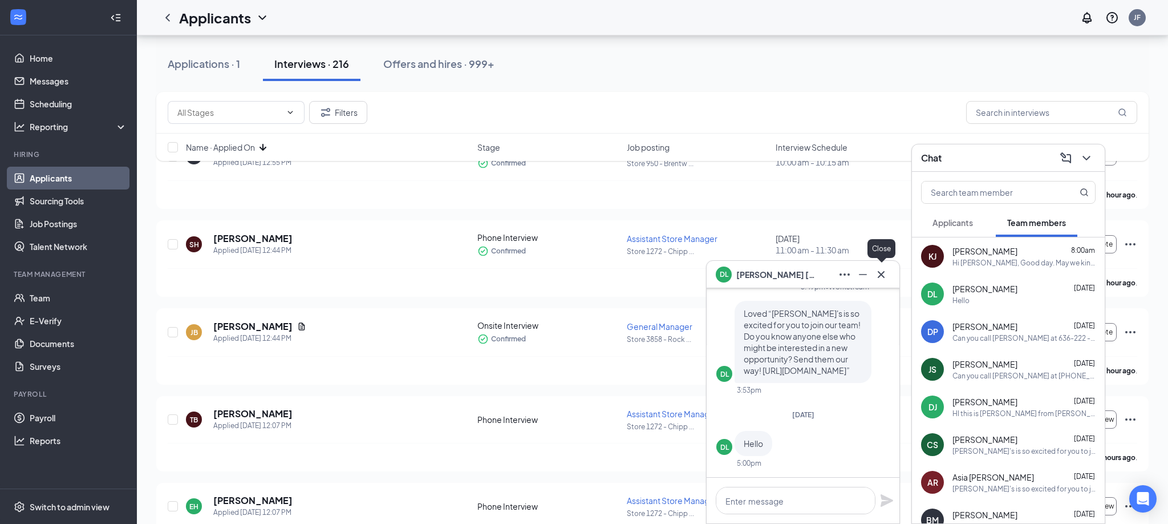
click at [885, 275] on icon "Cross" at bounding box center [881, 275] width 14 height 14
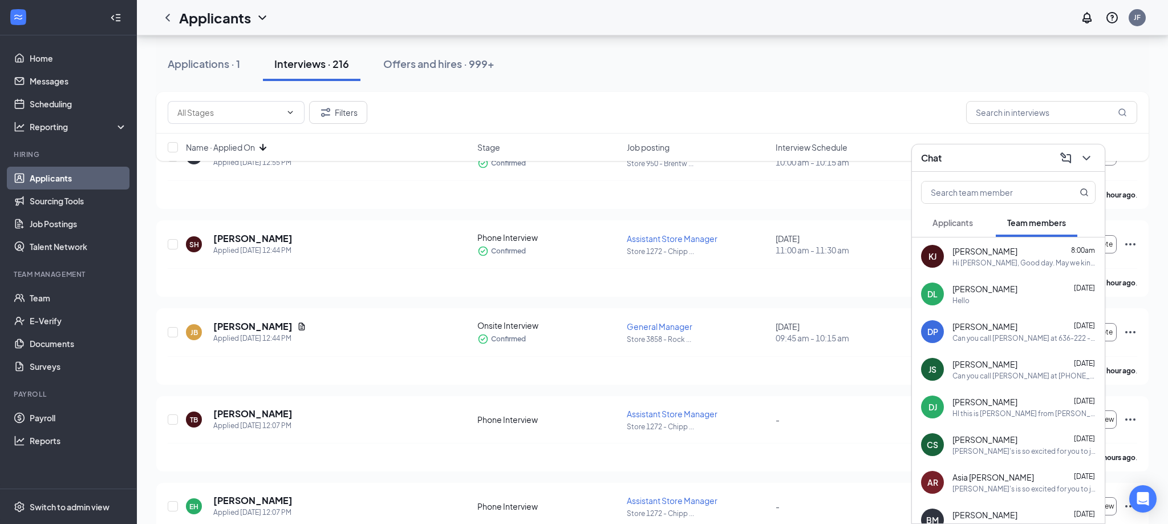
click at [995, 337] on div "Can you call Eddie Burke at 636-222 - 4072 for a schedule" at bounding box center [1024, 338] width 143 height 10
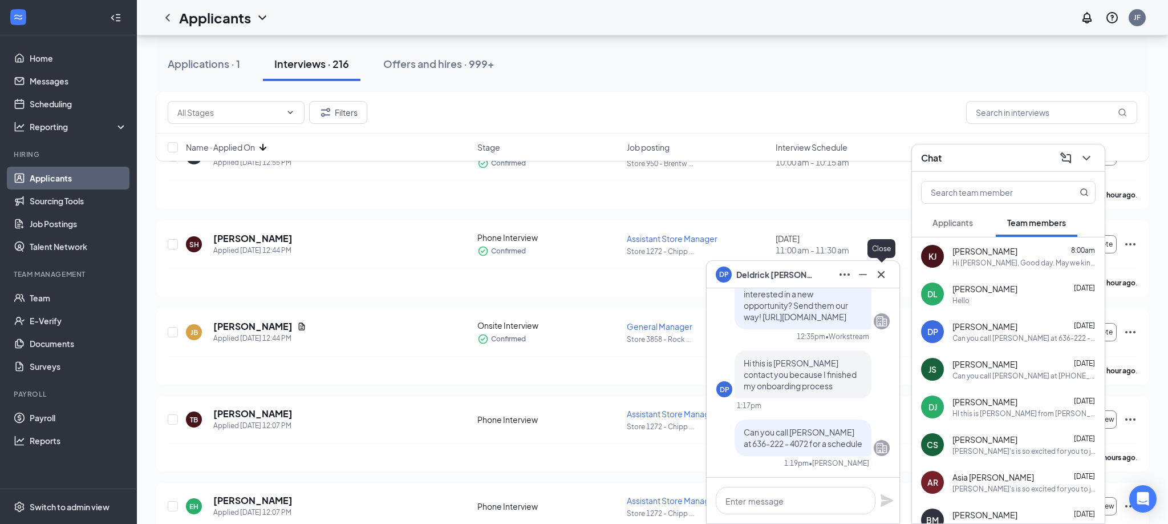
click at [882, 278] on icon "Cross" at bounding box center [881, 275] width 14 height 14
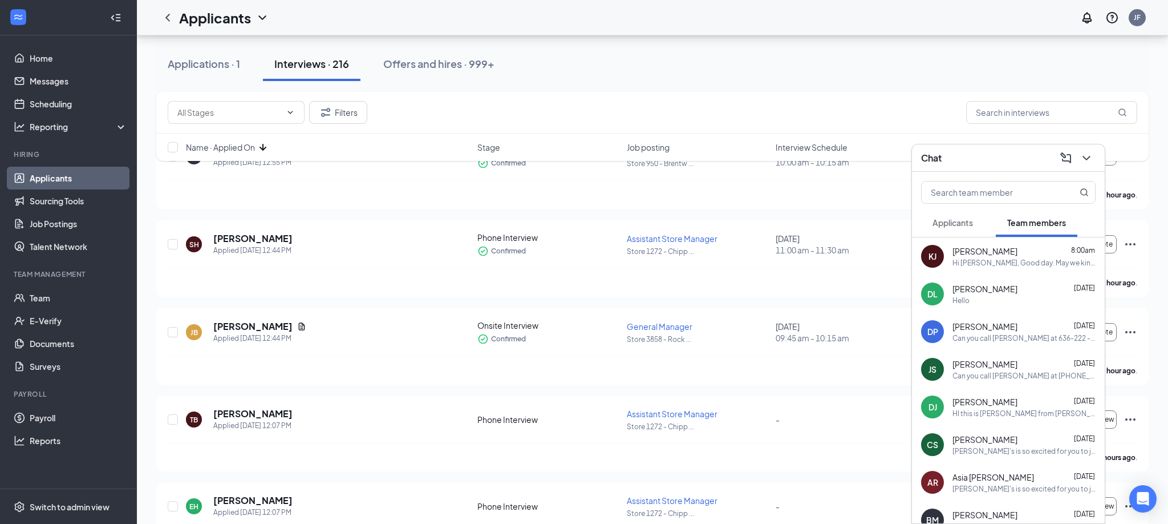
click at [994, 379] on div "Can you call Eddie Burke at 636-222-4072 to get your schedule, please?" at bounding box center [1024, 376] width 143 height 10
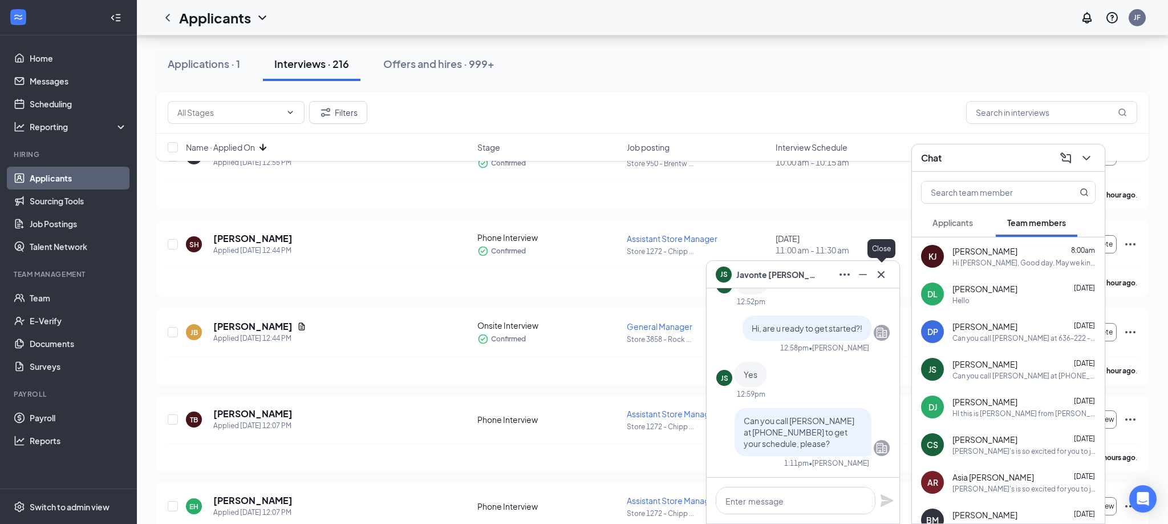
click at [880, 270] on icon "Cross" at bounding box center [881, 275] width 14 height 14
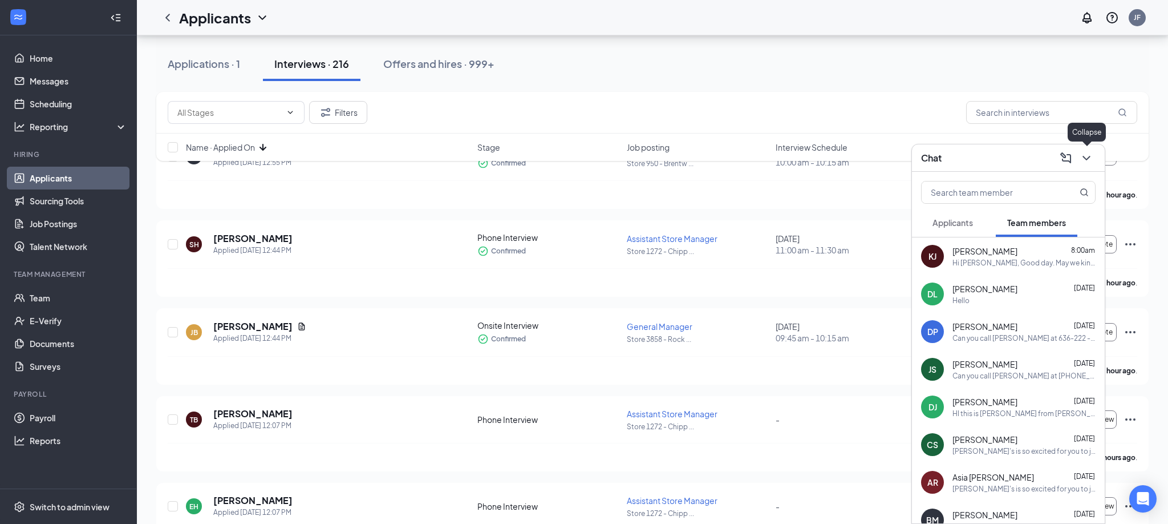
click at [1083, 157] on icon "ChevronDown" at bounding box center [1087, 158] width 14 height 14
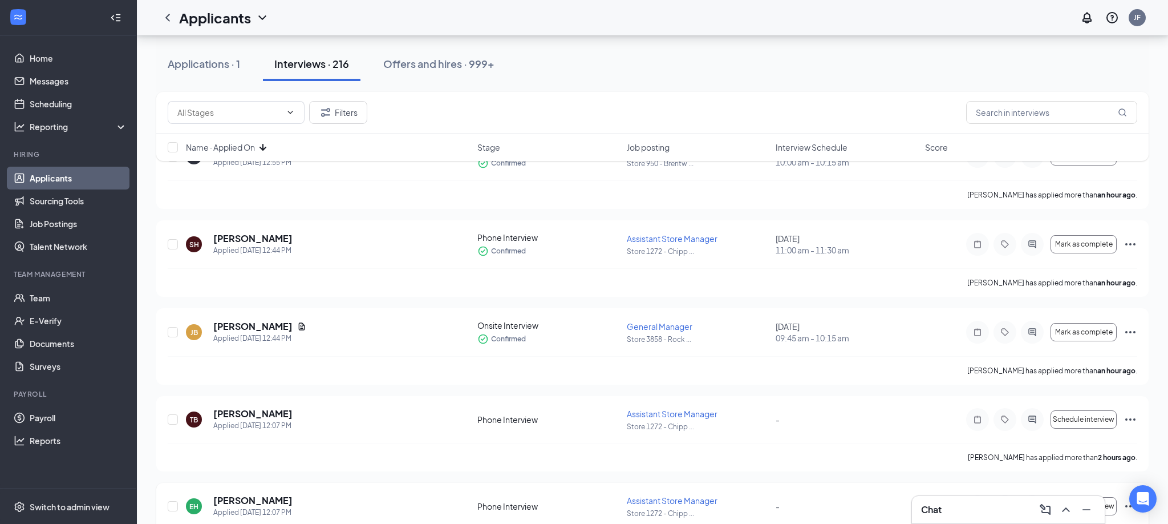
scroll to position [0, 0]
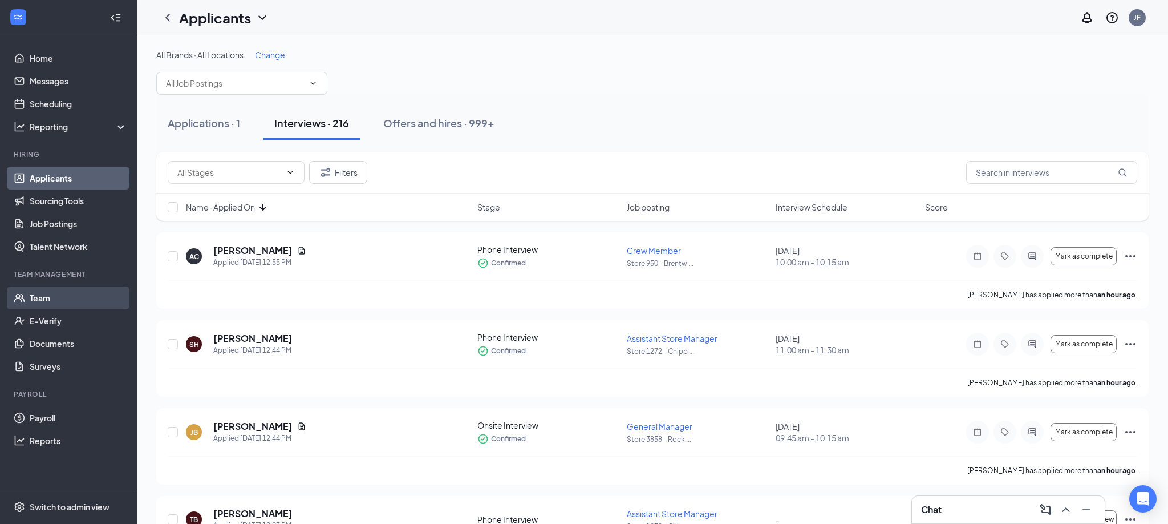
click at [43, 299] on link "Team" at bounding box center [79, 297] width 98 height 23
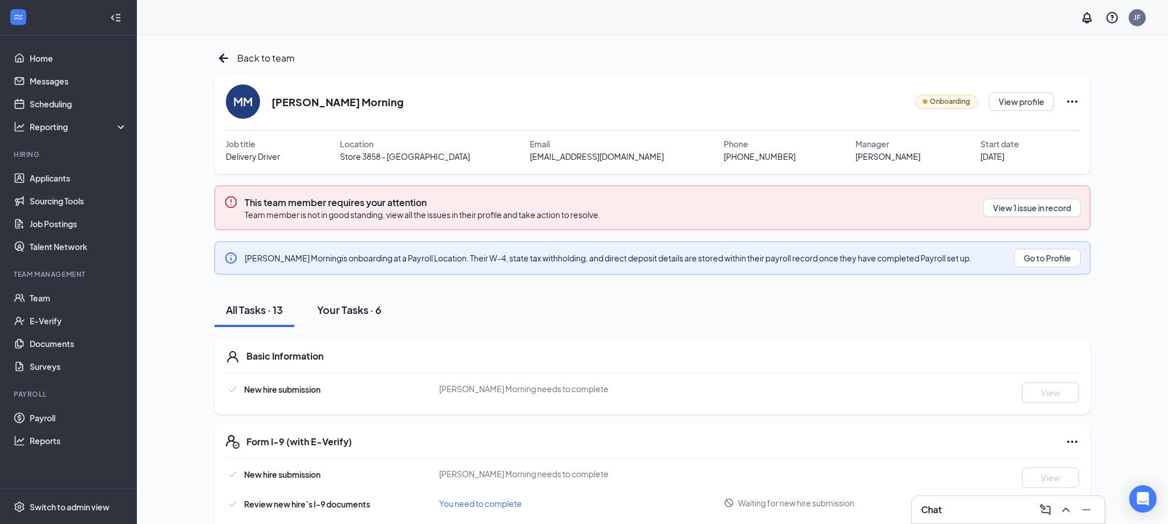
click at [340, 310] on div "Your Tasks · 6" at bounding box center [349, 309] width 64 height 14
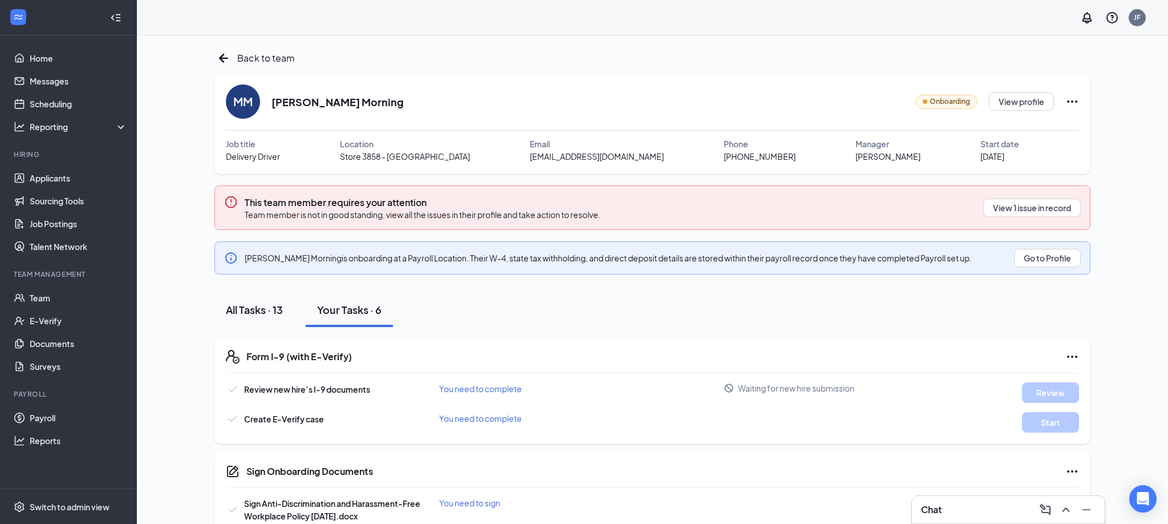
click at [246, 314] on div "All Tasks · 13" at bounding box center [254, 309] width 57 height 14
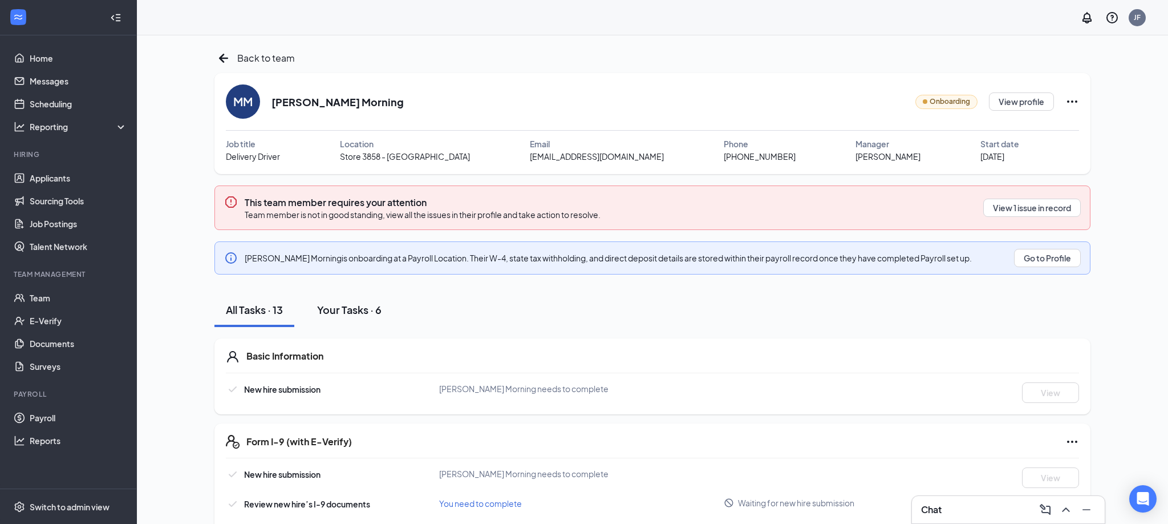
click at [329, 313] on div "Your Tasks · 6" at bounding box center [349, 309] width 64 height 14
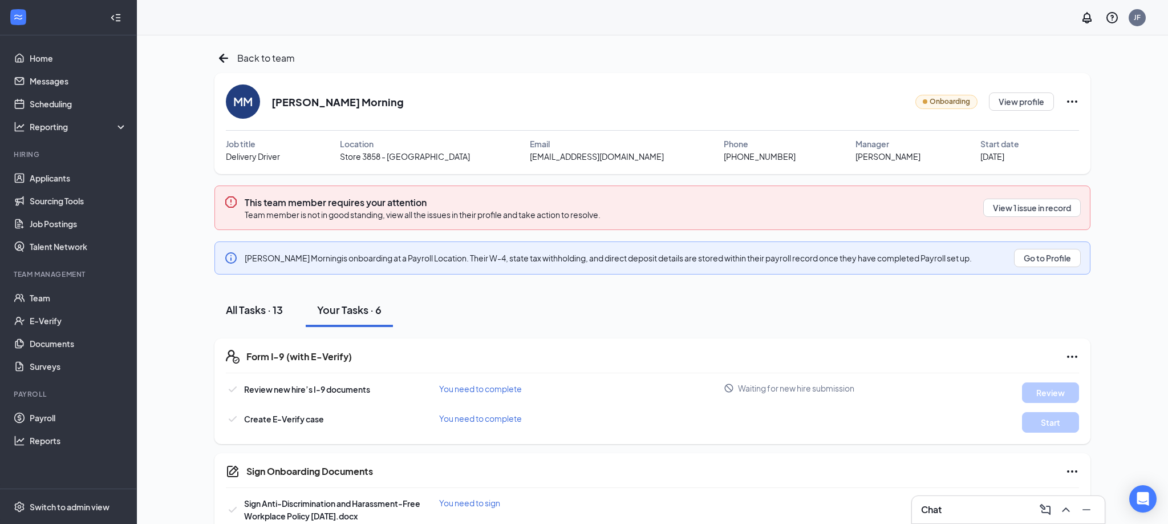
click at [262, 313] on div "All Tasks · 13" at bounding box center [254, 309] width 57 height 14
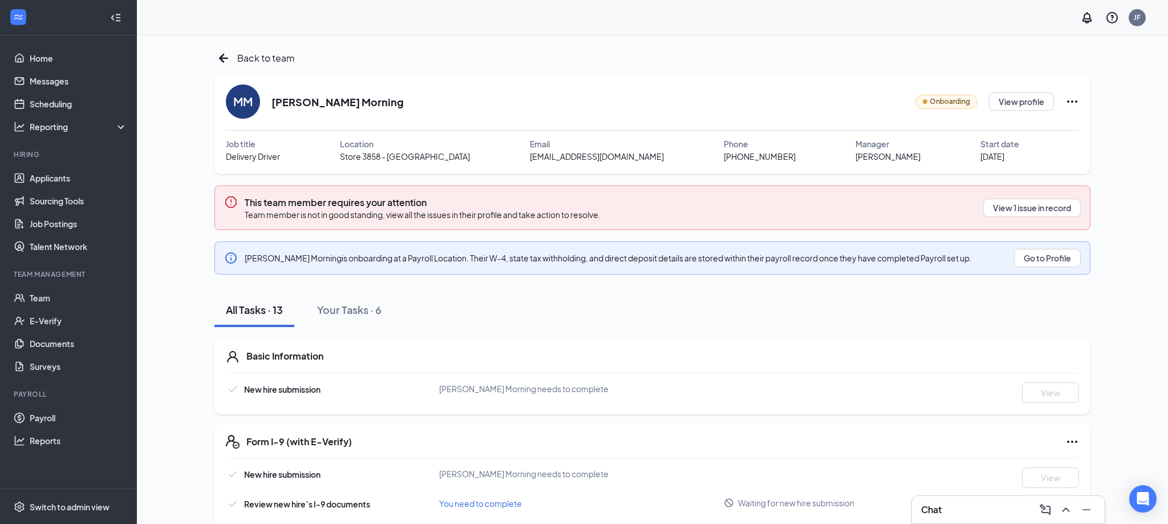
click at [1067, 99] on icon "Ellipses" at bounding box center [1072, 102] width 14 height 14
click at [1010, 126] on div "Share onboarding link" at bounding box center [1072, 127] width 163 height 11
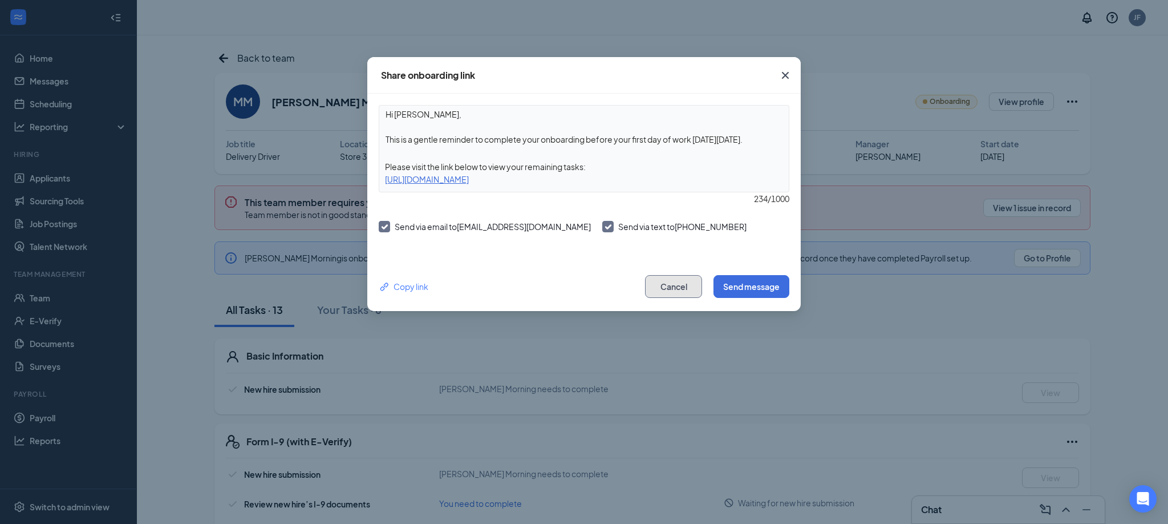
drag, startPoint x: 665, startPoint y: 291, endPoint x: 625, endPoint y: 299, distance: 41.3
click at [665, 291] on button "Cancel" at bounding box center [673, 286] width 57 height 23
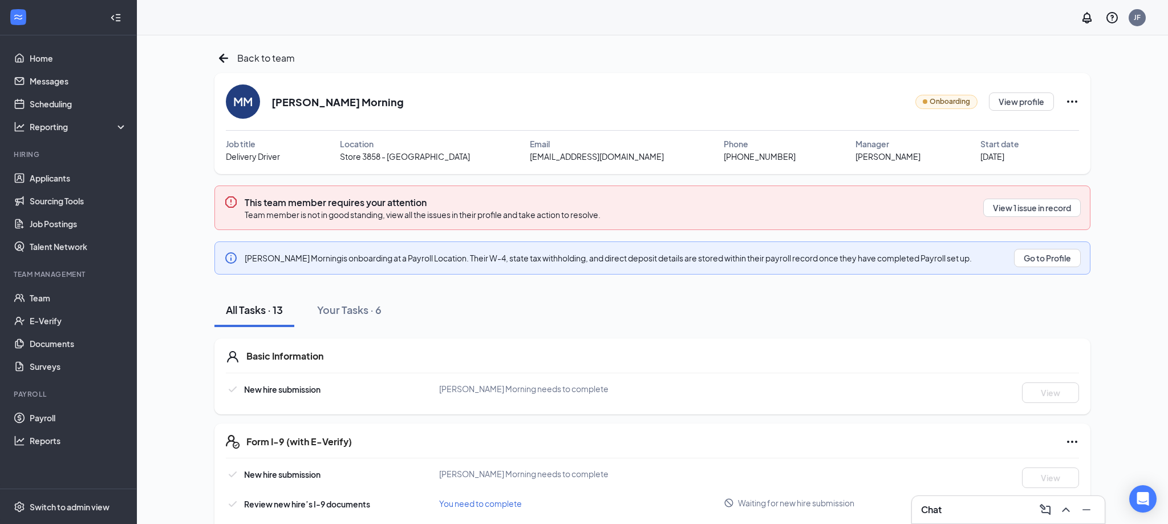
click at [1074, 100] on icon "Ellipses" at bounding box center [1072, 102] width 14 height 14
click at [1008, 131] on div "Share onboarding link" at bounding box center [1072, 127] width 163 height 11
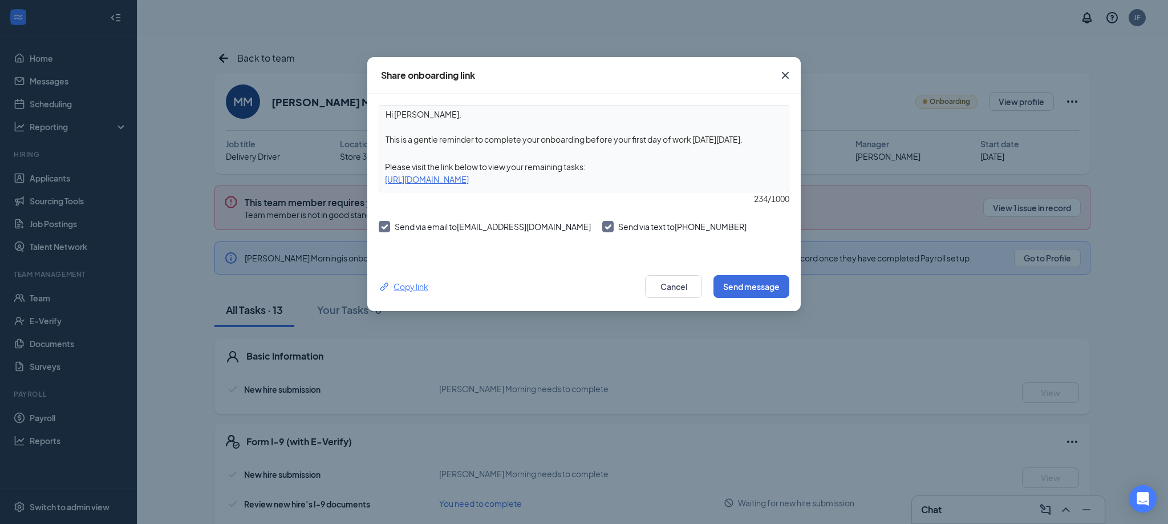
click at [403, 289] on div "Copy link" at bounding box center [404, 286] width 50 height 13
click at [687, 166] on div "Please visit the link below to view your remaining tasks:" at bounding box center [584, 166] width 410 height 13
click at [635, 157] on div "Hi [PERSON_NAME], This is a gentle reminder to complete your onboarding before …" at bounding box center [584, 148] width 411 height 87
click at [779, 134] on textarea "Hi [PERSON_NAME], This is a gentle reminder to complete your onboarding before …" at bounding box center [584, 127] width 410 height 42
click at [590, 163] on div "Please visit the link below to view your remaining tasks:" at bounding box center [584, 166] width 410 height 13
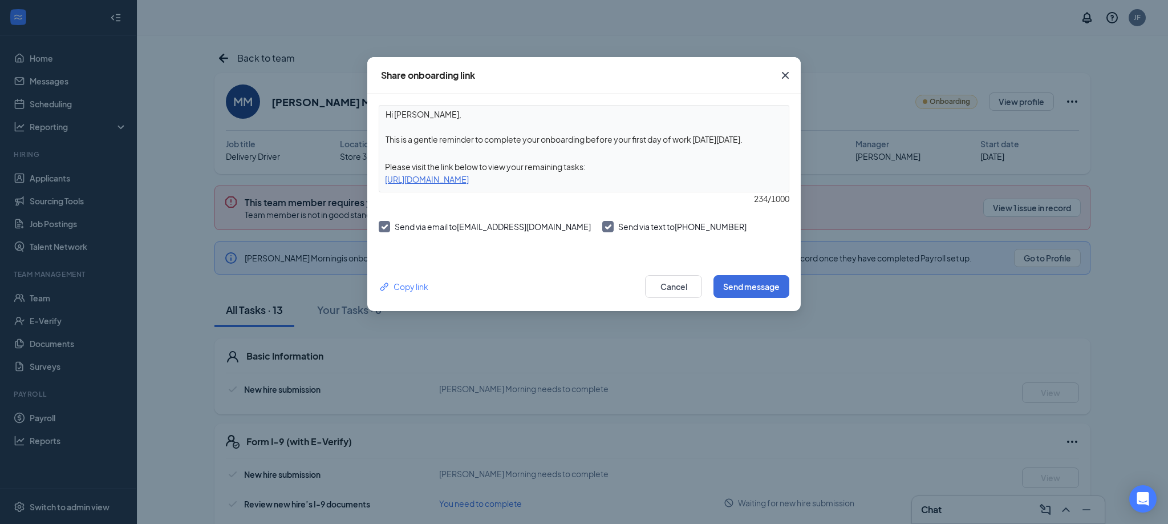
click at [773, 140] on textarea "Hi [PERSON_NAME], This is a gentle reminder to complete your onboarding before …" at bounding box center [584, 127] width 410 height 42
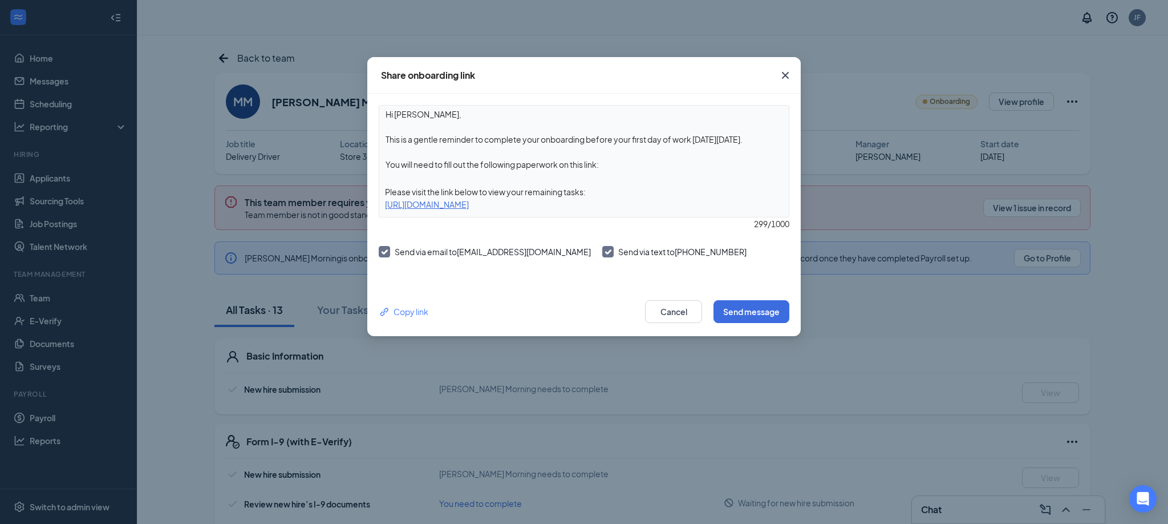
click at [398, 169] on textarea "Hi [PERSON_NAME], This is a gentle reminder to complete your onboarding before …" at bounding box center [584, 139] width 410 height 67
click at [387, 172] on textarea "Hi [PERSON_NAME], This is a gentle reminder to complete your onboarding before …" at bounding box center [584, 139] width 410 height 67
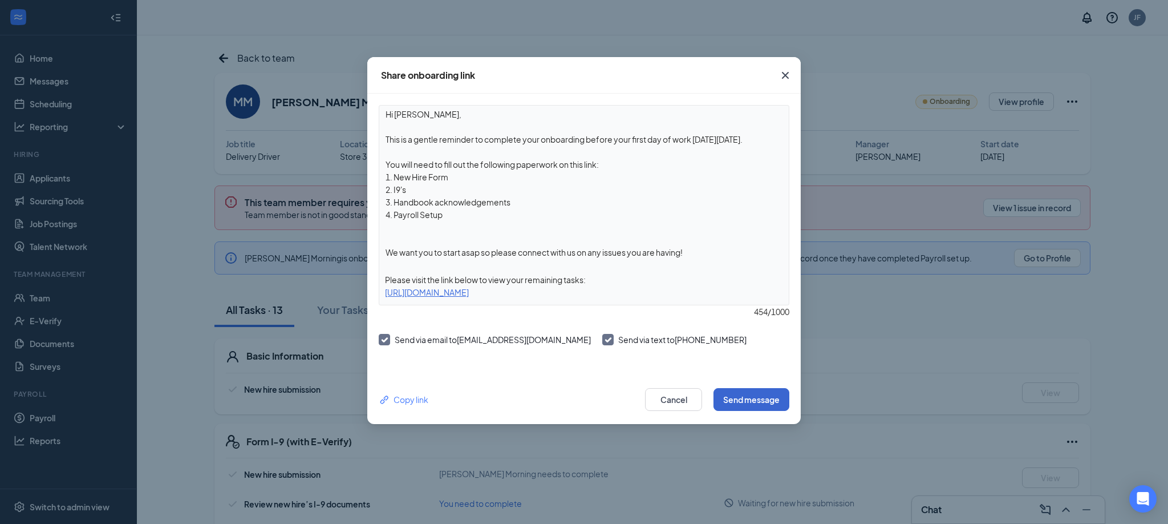
type textarea "Hi [PERSON_NAME], This is a gentle reminder to complete your onboarding before …"
click at [751, 398] on button "Send message" at bounding box center [752, 399] width 76 height 23
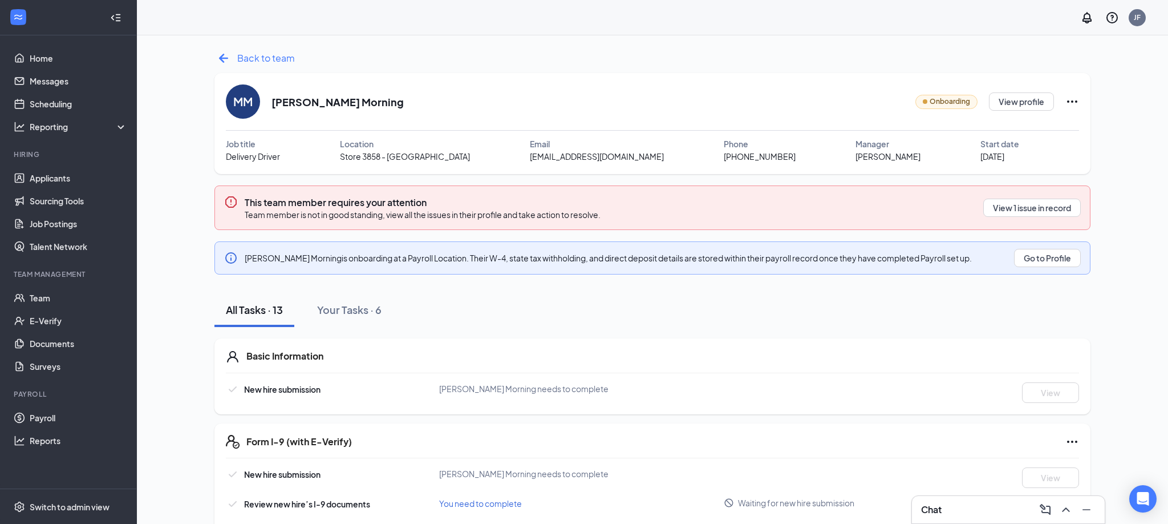
click at [229, 55] on icon "ArrowLeftNew" at bounding box center [223, 58] width 18 height 18
